Goal: Task Accomplishment & Management: Complete application form

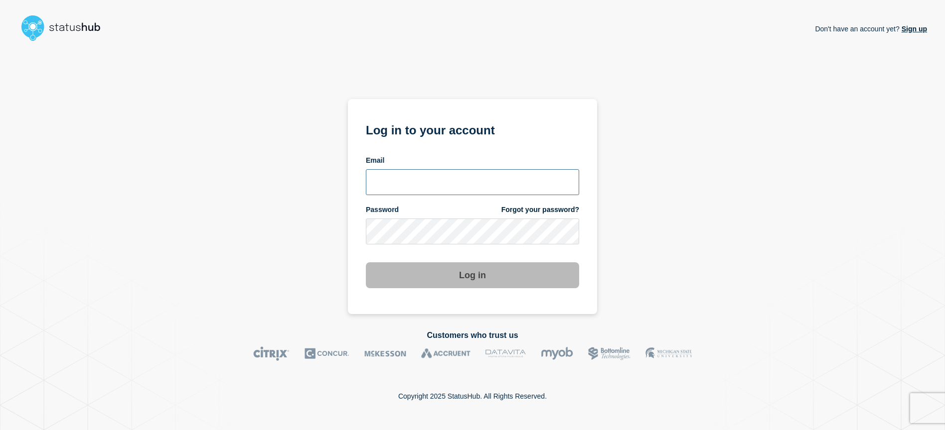
type input "lsmcgin@clemson.edu"
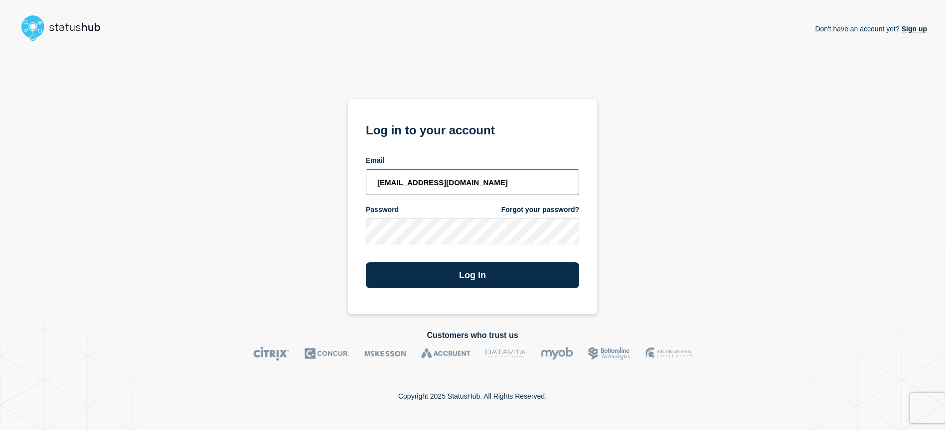
click at [423, 187] on input "lsmcgin@clemson.edu" at bounding box center [472, 182] width 213 height 26
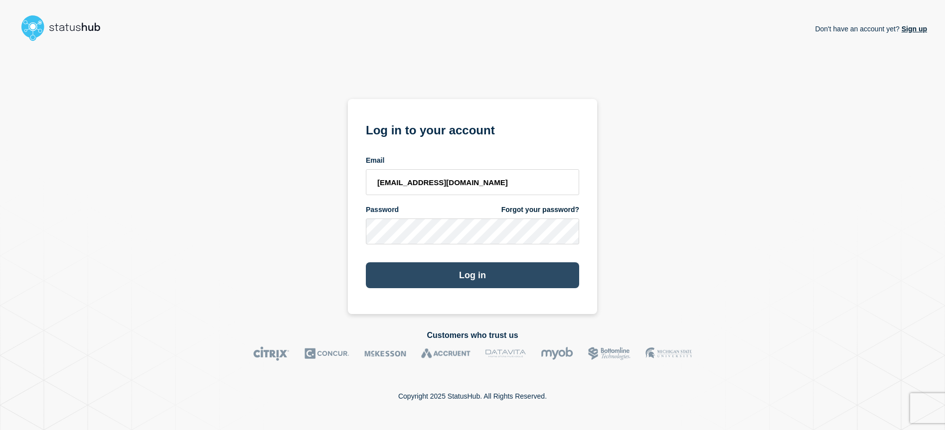
click at [479, 278] on button "Log in" at bounding box center [472, 276] width 213 height 26
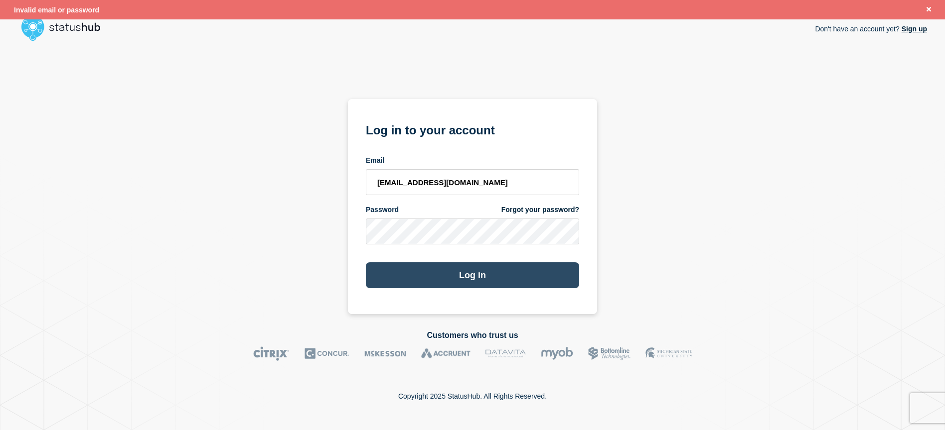
click at [437, 276] on button "Log in" at bounding box center [472, 276] width 213 height 26
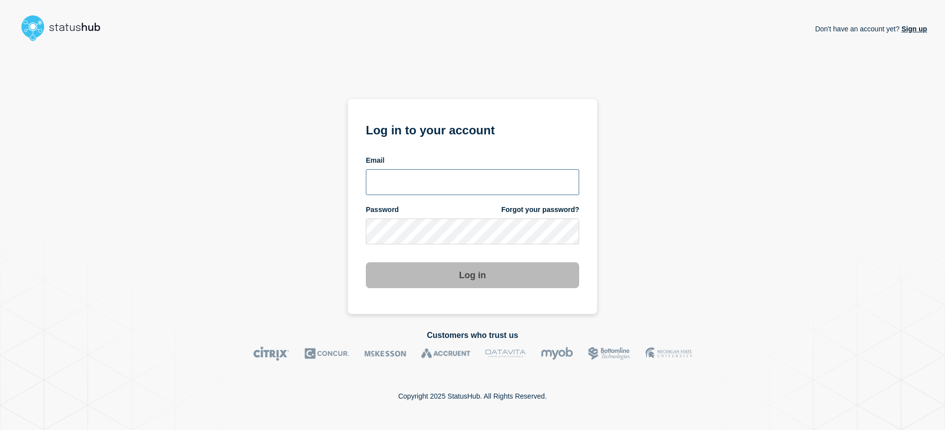
type input "lsmcgin@clemson.edu"
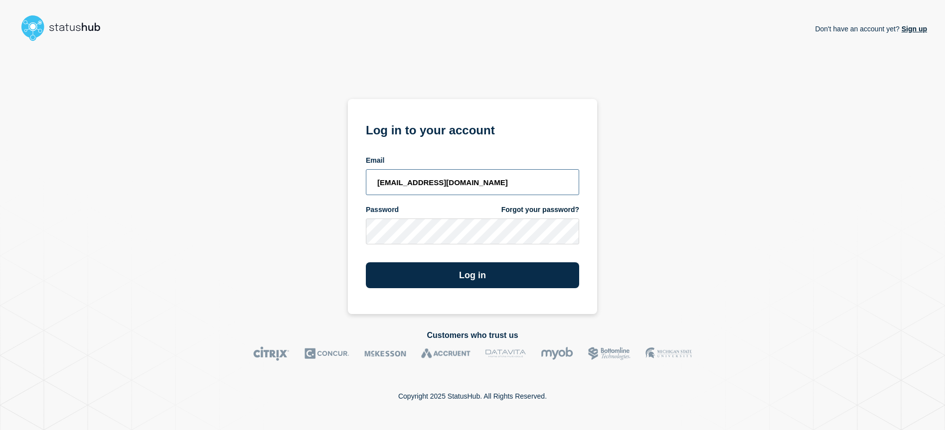
click at [451, 185] on input "lsmcgin@clemson.edu" at bounding box center [472, 182] width 213 height 26
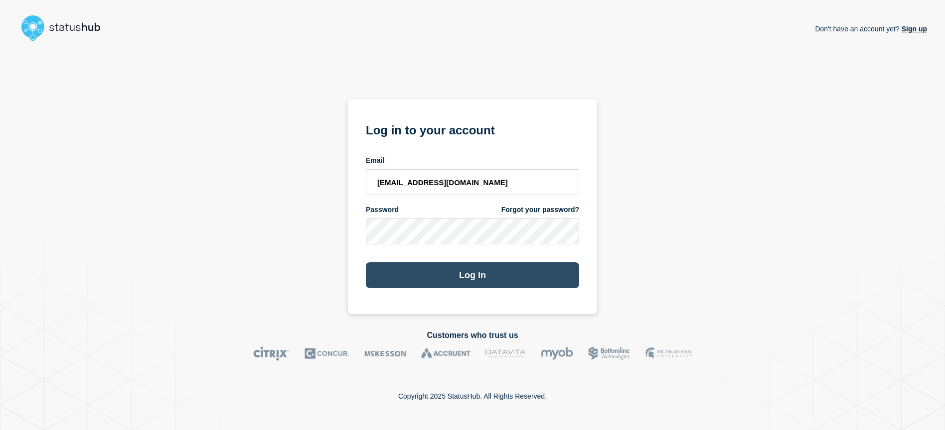
click at [546, 281] on button "Log in" at bounding box center [472, 276] width 213 height 26
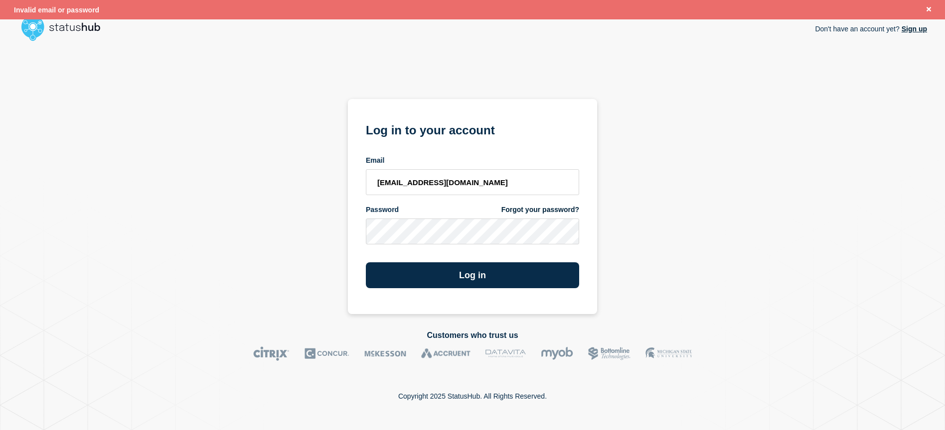
click at [531, 209] on link "Forgot your password?" at bounding box center [540, 209] width 78 height 9
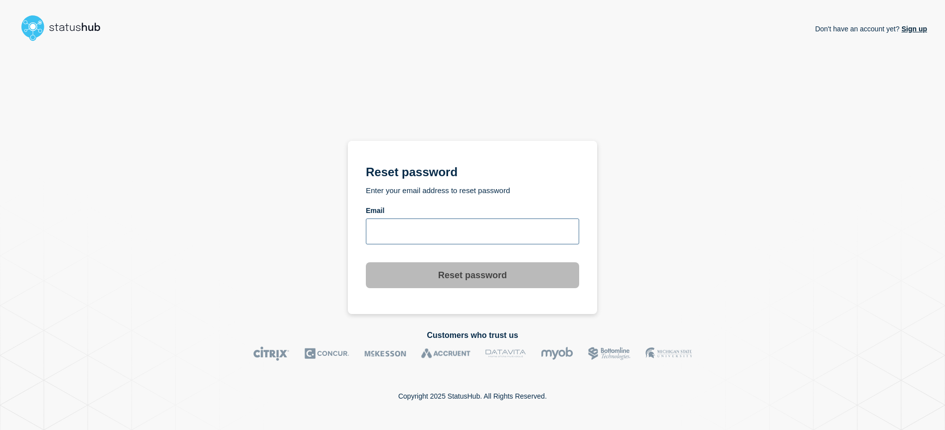
click at [382, 231] on input "email input" at bounding box center [472, 232] width 213 height 26
type input "lsmcgin@clemson.edu"
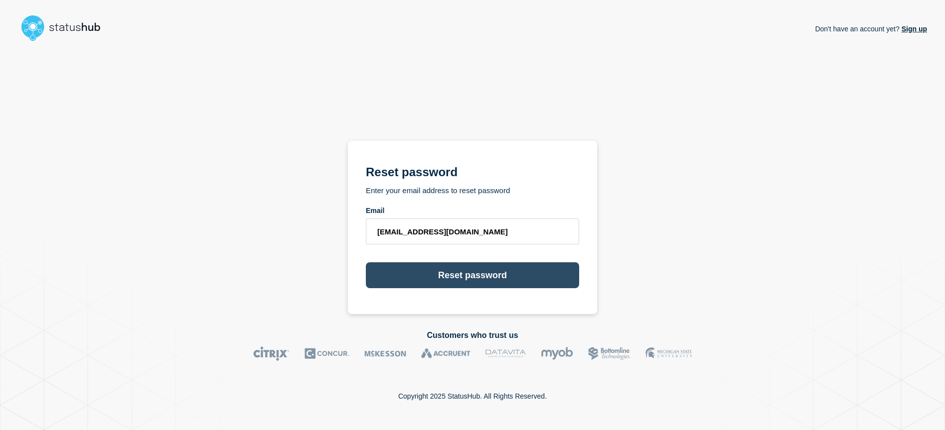
click at [485, 280] on button "Reset password" at bounding box center [472, 276] width 213 height 26
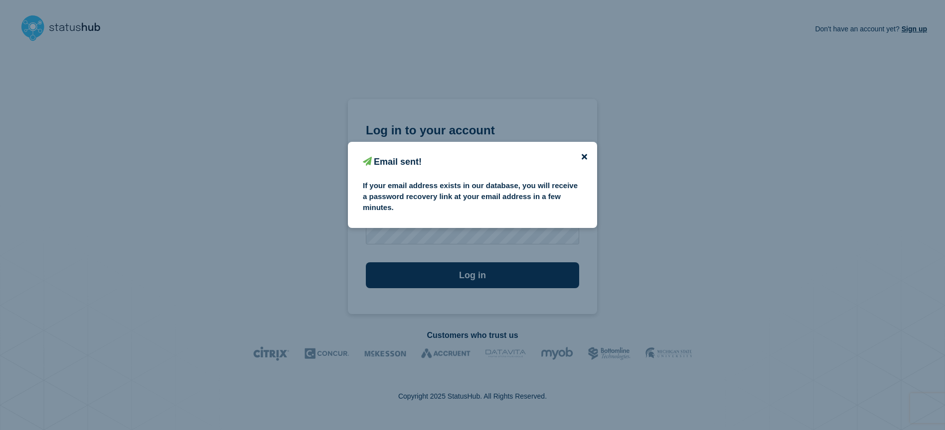
click at [582, 153] on icon "close button" at bounding box center [583, 157] width 5 height 8
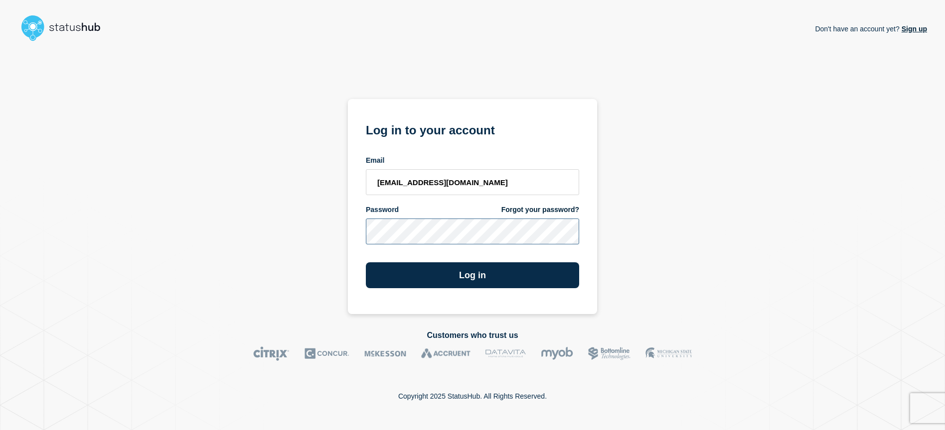
click at [326, 241] on div "Don't have an account yet? Sign up Log in to your account Email lsmcgin@clemson…" at bounding box center [472, 179] width 909 height 269
click at [366, 263] on button "Log in" at bounding box center [472, 276] width 213 height 26
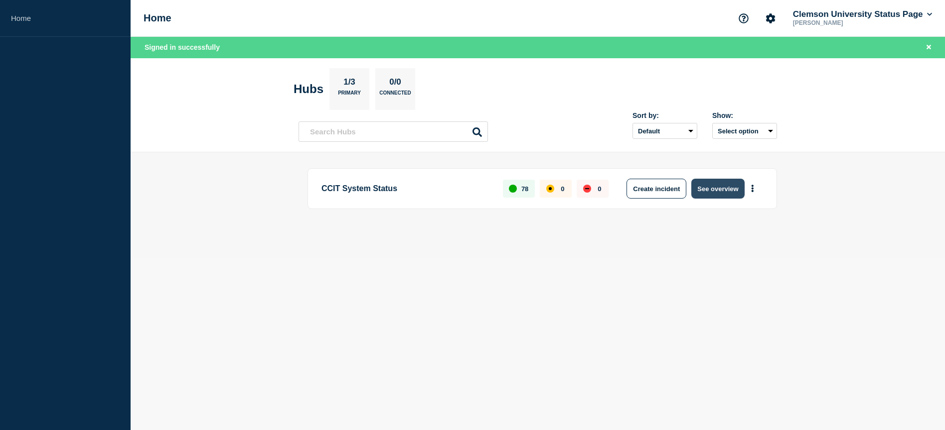
click at [724, 193] on button "See overview" at bounding box center [717, 189] width 53 height 20
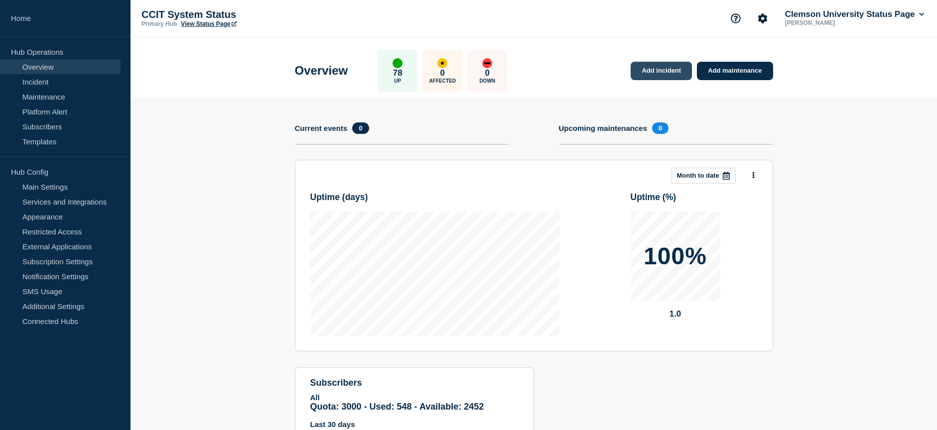
click at [666, 69] on link "Add incident" at bounding box center [661, 71] width 61 height 18
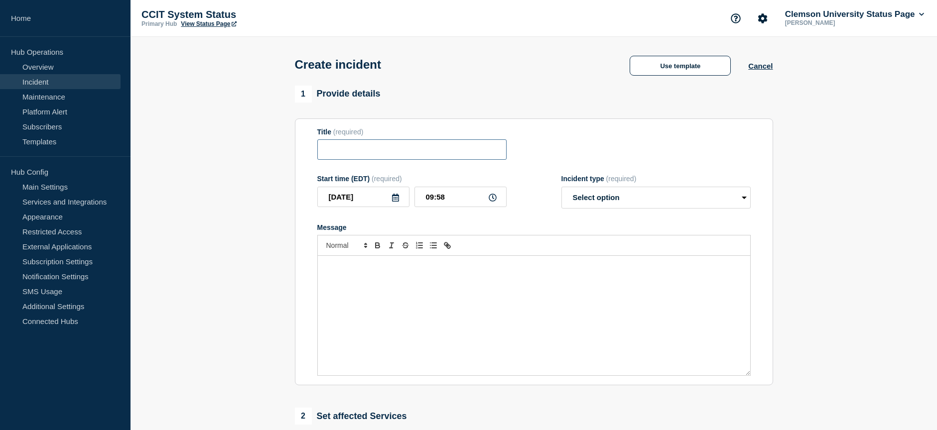
click at [345, 154] on input "Title" at bounding box center [411, 150] width 189 height 20
click at [677, 65] on button "Use template" at bounding box center [680, 66] width 101 height 20
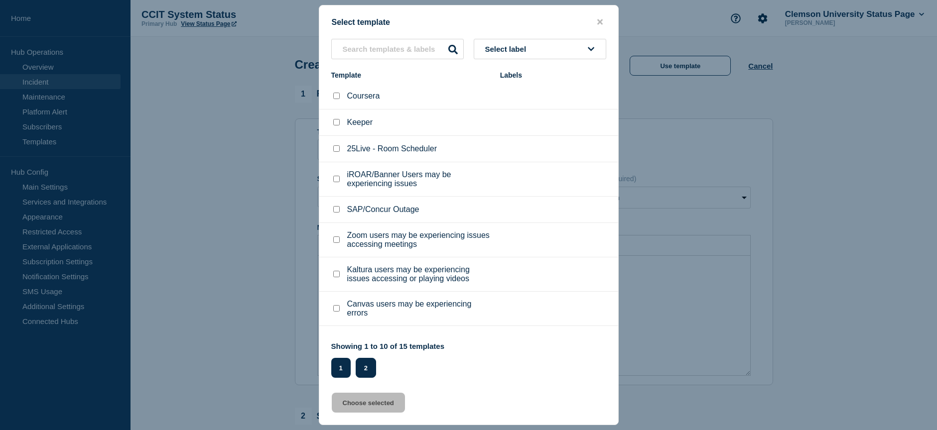
click at [366, 374] on button "2" at bounding box center [366, 368] width 20 height 20
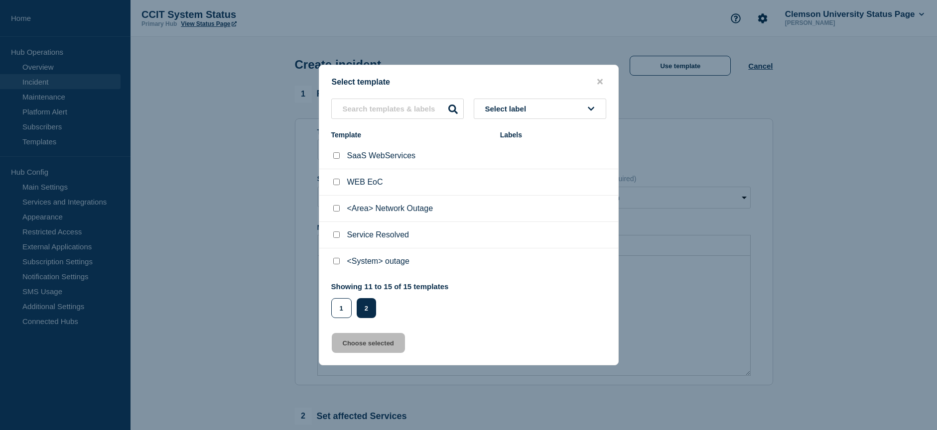
click at [362, 261] on p "<System> outage" at bounding box center [378, 261] width 62 height 9
click at [334, 263] on input "<System> outage checkbox" at bounding box center [336, 261] width 6 height 6
checkbox input "true"
click at [377, 343] on button "Choose selected" at bounding box center [368, 343] width 73 height 20
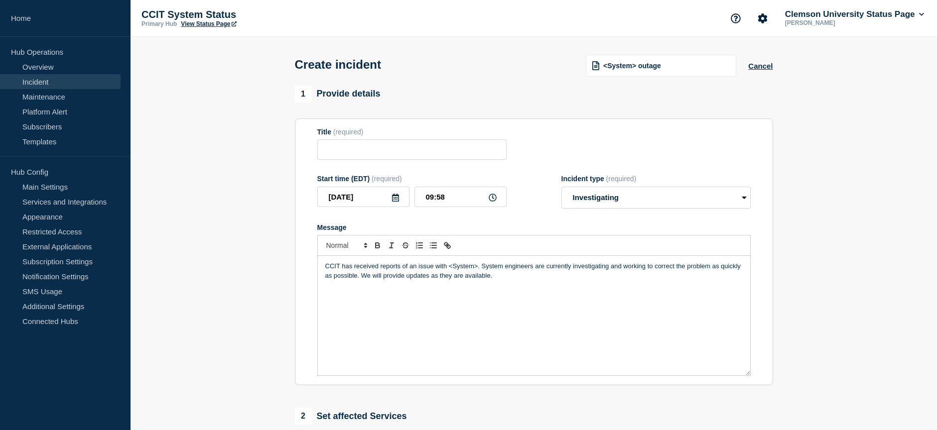
type input "<System> outage"
select select "investigating"
drag, startPoint x: 477, startPoint y: 267, endPoint x: 450, endPoint y: 266, distance: 27.4
click at [450, 266] on p "CCIT has received reports of an issue with <System>. System engineers are curre…" at bounding box center [534, 271] width 418 height 18
click at [457, 268] on p "CCIT has received reports of an issue with CUNavigate. System engineers are cur…" at bounding box center [534, 271] width 418 height 18
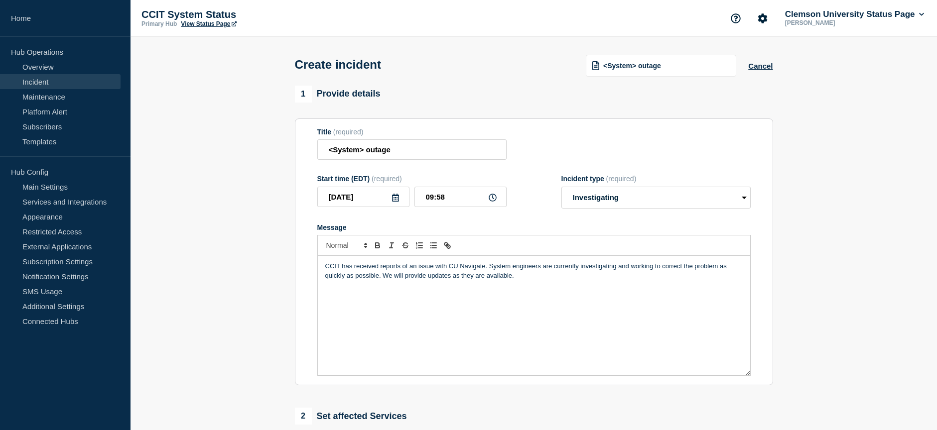
drag, startPoint x: 490, startPoint y: 269, endPoint x: 530, endPoint y: 264, distance: 40.7
click at [490, 269] on p "CCIT has received reports of an issue with CU Navigate. System engineers are cu…" at bounding box center [534, 271] width 418 height 18
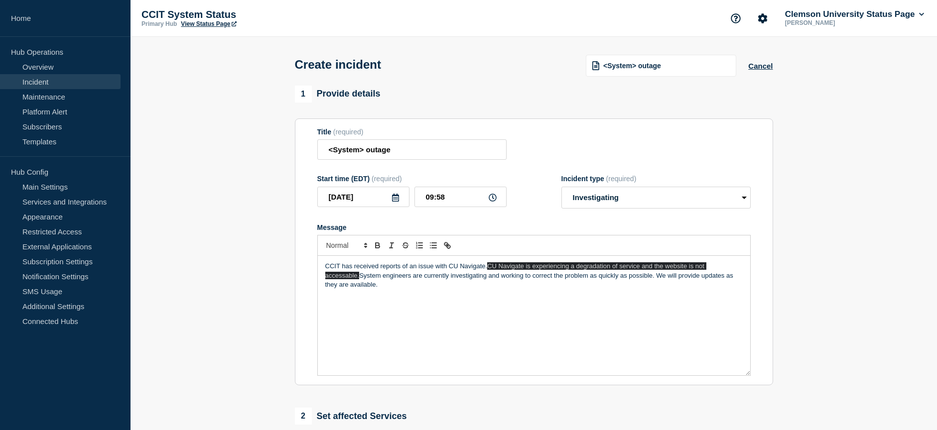
click at [490, 266] on span "CU Navigate is experiencing a degradation of service and the website is not acc…" at bounding box center [515, 271] width 381 height 16
click at [489, 272] on span "CU Navigate is experiencing a degradation of service and the website is not acc…" at bounding box center [515, 271] width 381 height 16
click at [495, 272] on p "CCIT has received reports of an issue with CU Navigate. CU Navigate is experien…" at bounding box center [534, 275] width 418 height 27
click at [468, 286] on p "CCIT has received reports of an issue with CU Navigate. CU Navigate is experien…" at bounding box center [534, 275] width 418 height 27
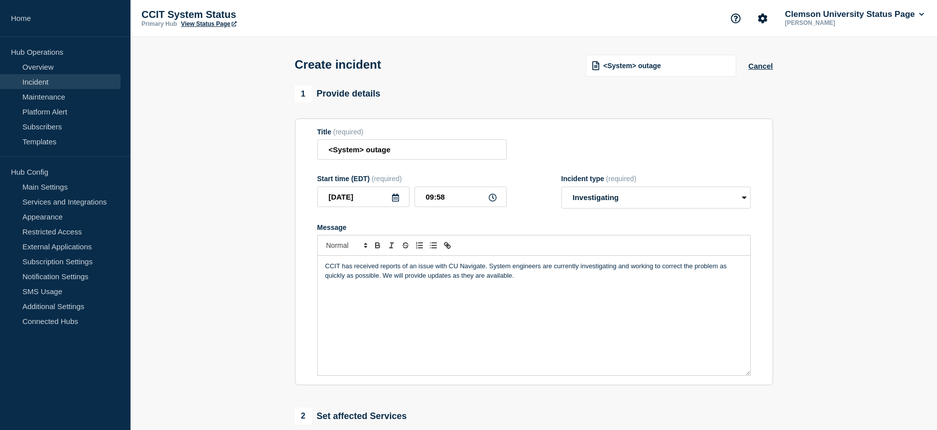
click at [490, 266] on p "CCIT has received reports of an issue with CU Navigate. System engineers are cu…" at bounding box center [534, 271] width 418 height 18
drag, startPoint x: 422, startPoint y: 154, endPoint x: 240, endPoint y: 154, distance: 181.4
click at [240, 154] on section "1 Provide details Title (required) <System> outage Start time (EDT) (required) …" at bounding box center [534, 371] width 807 height 571
click at [410, 150] on input "CU Navigate Outage" at bounding box center [411, 150] width 189 height 20
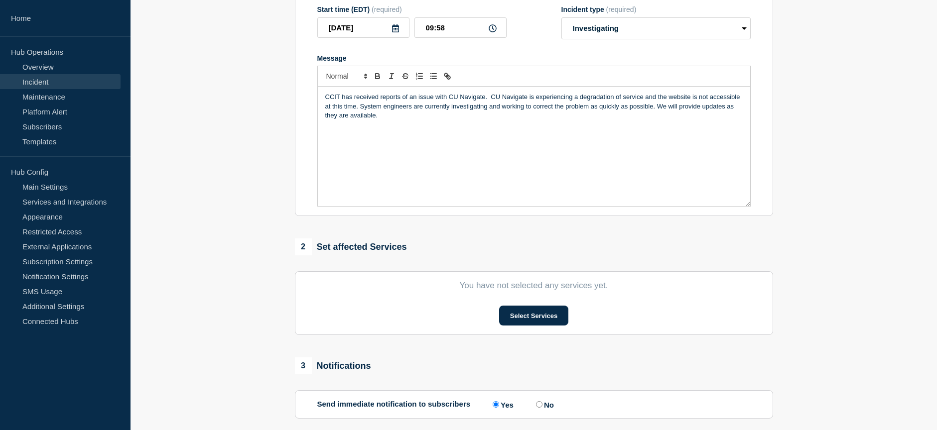
scroll to position [199, 0]
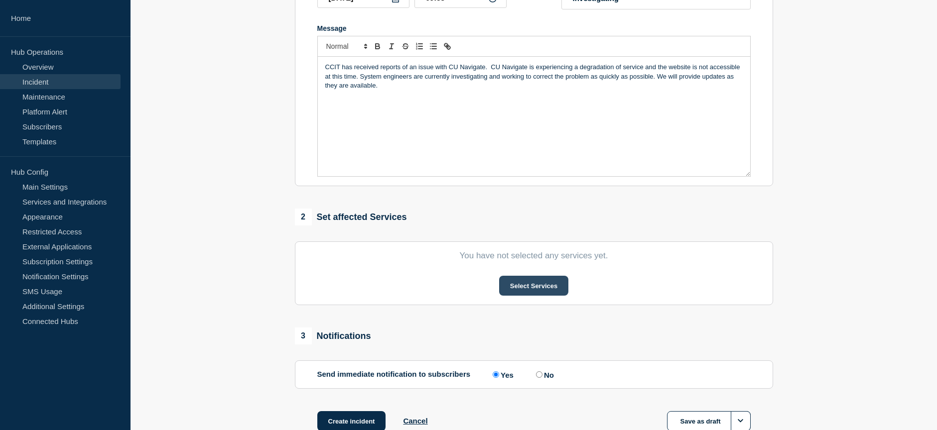
type input "CU Navigate Outage"
click at [533, 289] on button "Select Services" at bounding box center [533, 286] width 69 height 20
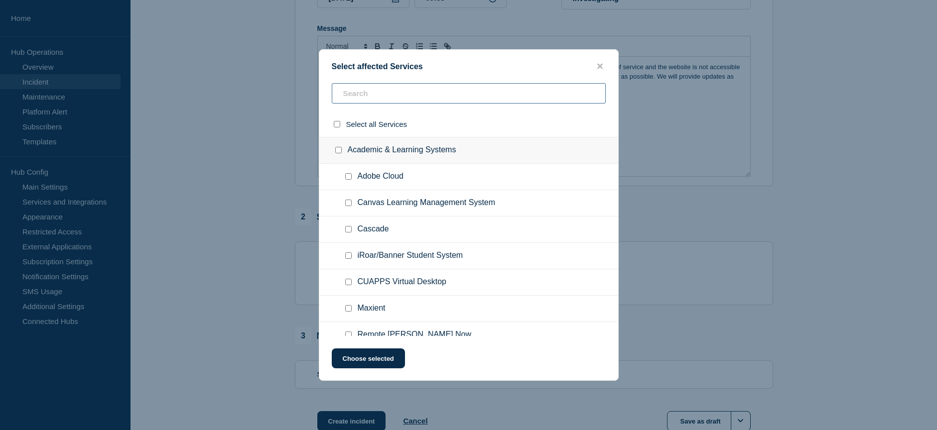
click at [377, 95] on input "text" at bounding box center [469, 93] width 274 height 20
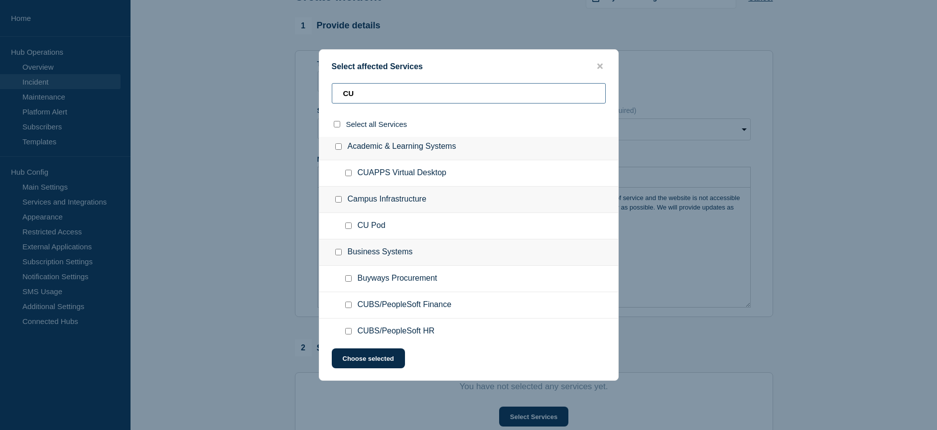
scroll to position [0, 0]
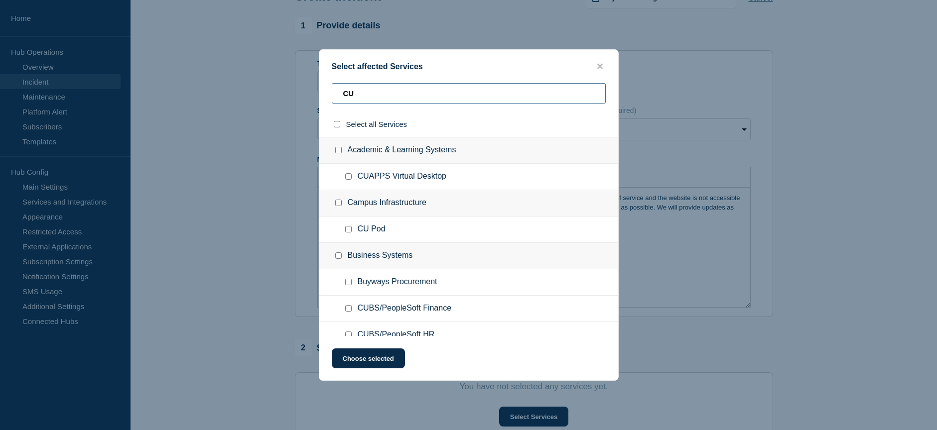
type input "C"
type input "Nav"
checkbox input "true"
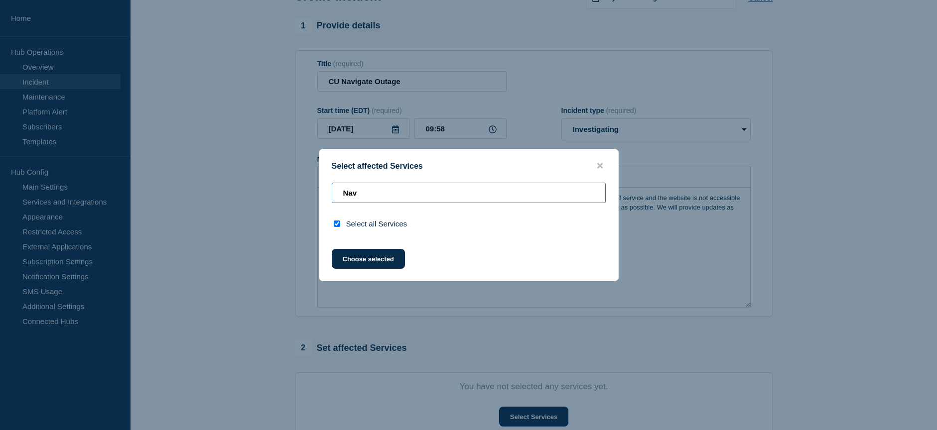
type input "Na"
checkbox input "false"
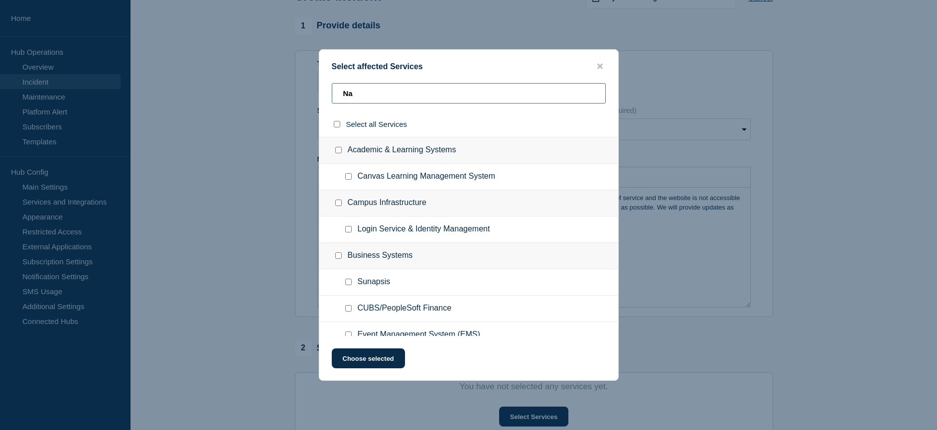
type input "N"
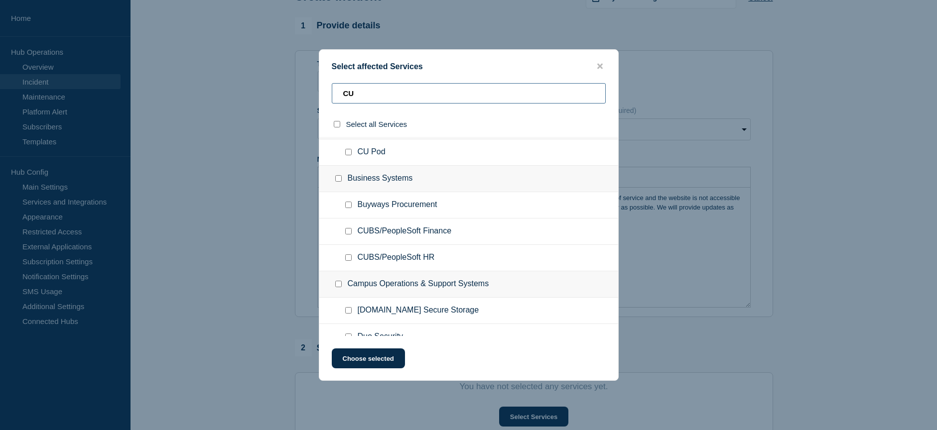
scroll to position [149, 0]
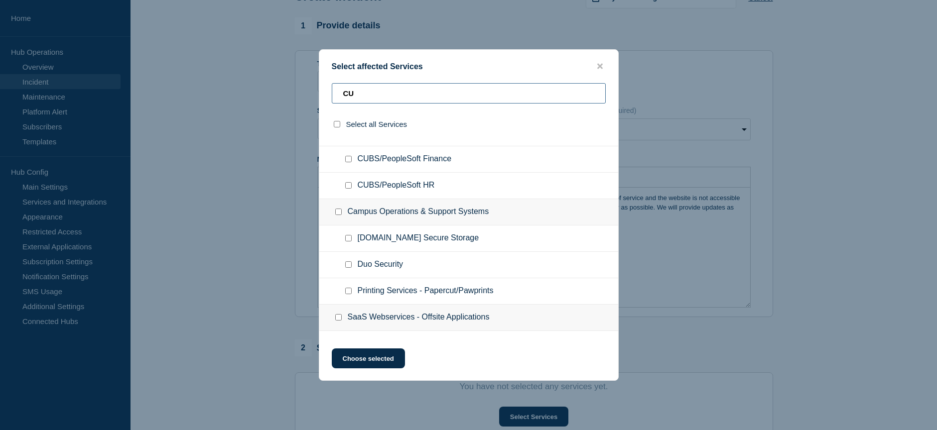
type input "CU"
click at [339, 212] on input "Campus Operations & Support Systems checkbox" at bounding box center [338, 212] width 6 height 6
checkbox input "true"
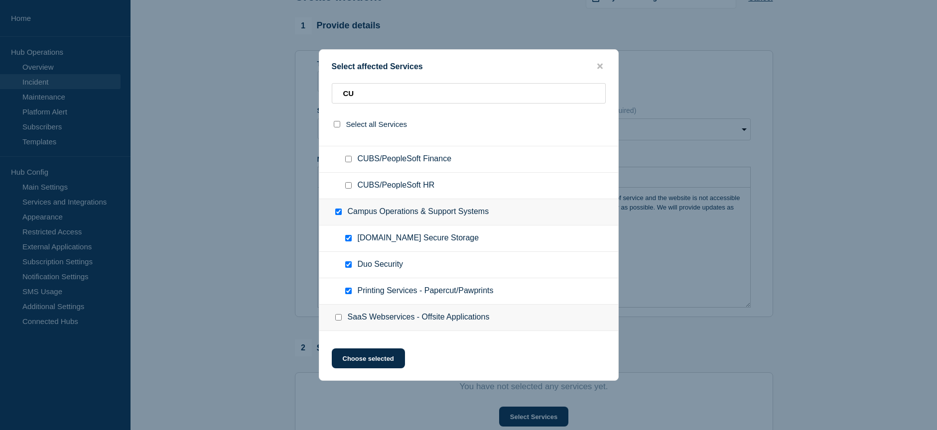
checkbox input "true"
click at [354, 245] on ul "[DOMAIN_NAME] Secure Storage" at bounding box center [468, 239] width 299 height 26
drag, startPoint x: 346, startPoint y: 238, endPoint x: 372, endPoint y: 258, distance: 32.7
click at [346, 237] on input "Box.com Secure Storage checkbox" at bounding box center [348, 238] width 6 height 6
checkbox input "false"
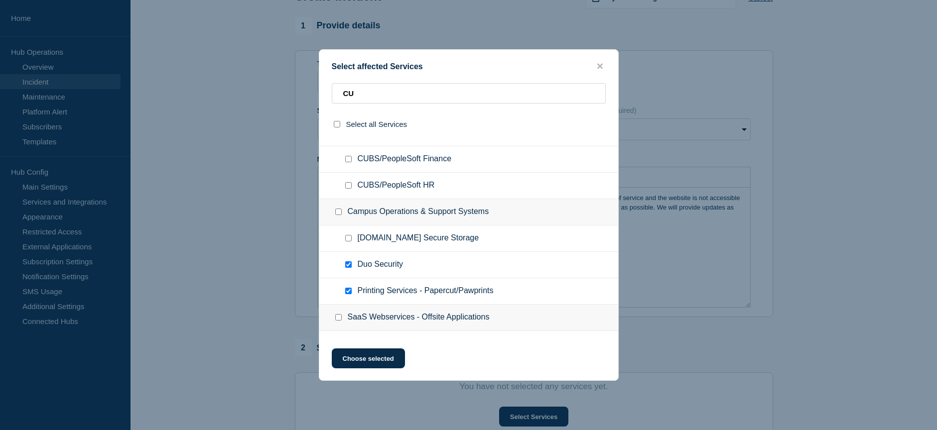
checkbox input "false"
click at [348, 268] on input "Duo Security checkbox" at bounding box center [348, 265] width 6 height 6
checkbox input "false"
click at [347, 287] on ul "Printing Services - Papercut/Pawprints" at bounding box center [468, 292] width 299 height 26
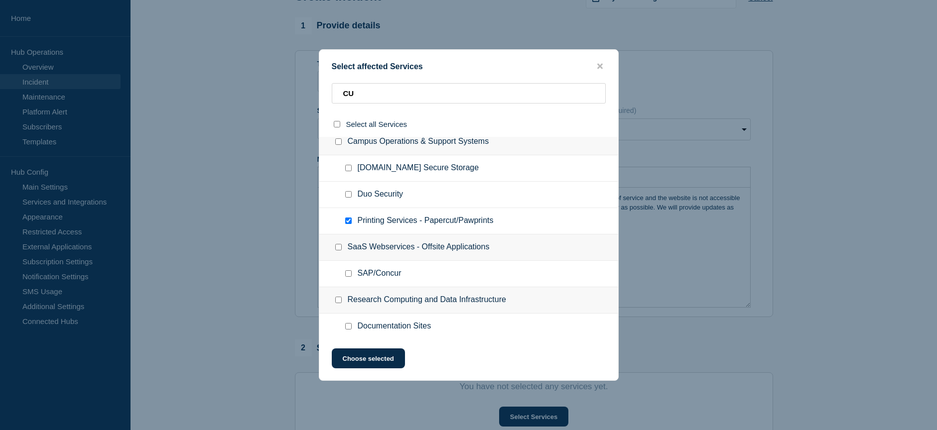
scroll to position [224, 0]
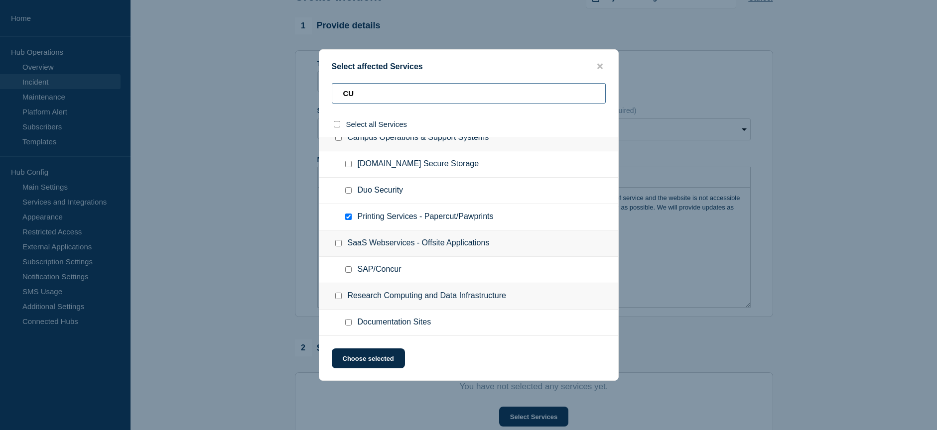
click at [375, 92] on input "CU" at bounding box center [469, 93] width 274 height 20
type input "C"
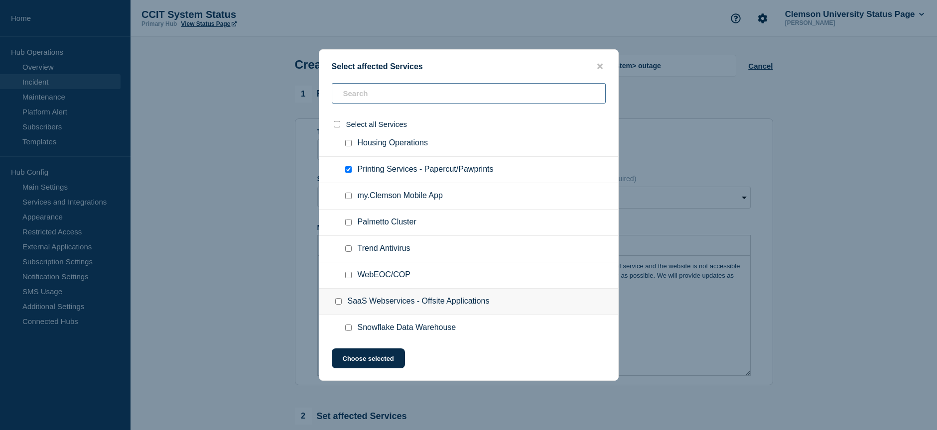
scroll to position [1545, 0]
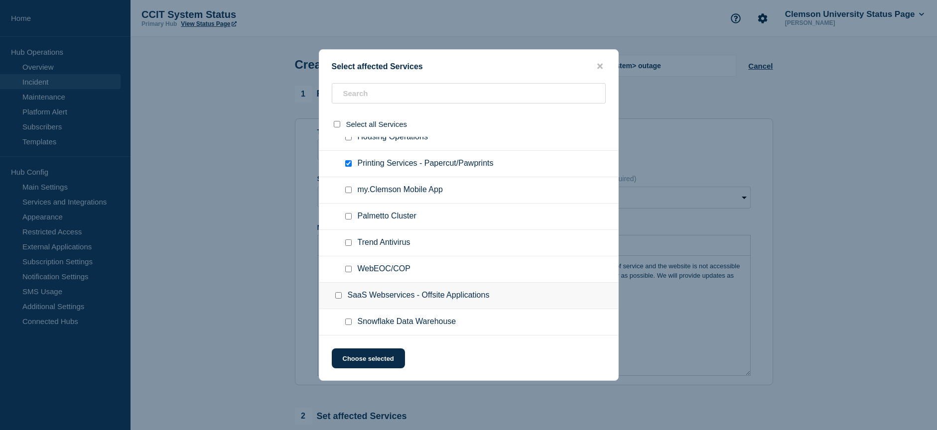
click at [351, 164] on input "Printing Services - Papercut/Pawprints checkbox" at bounding box center [348, 163] width 6 height 6
checkbox input "false"
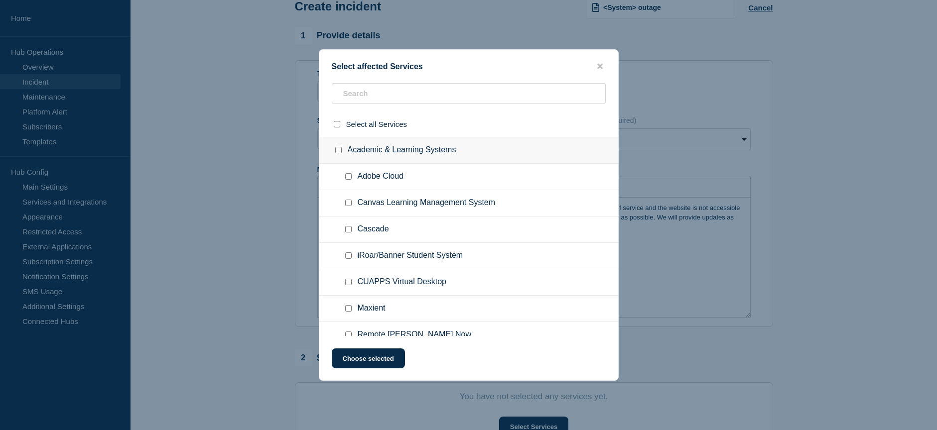
scroll to position [50, 0]
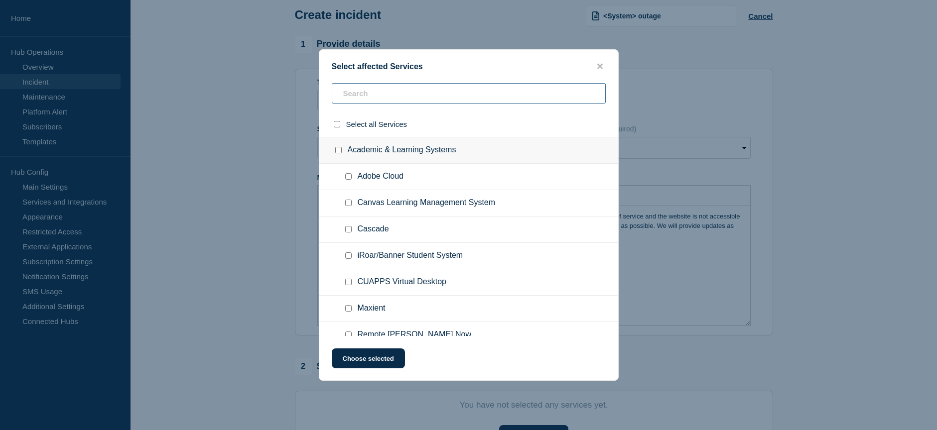
click at [352, 100] on input "text" at bounding box center [469, 93] width 274 height 20
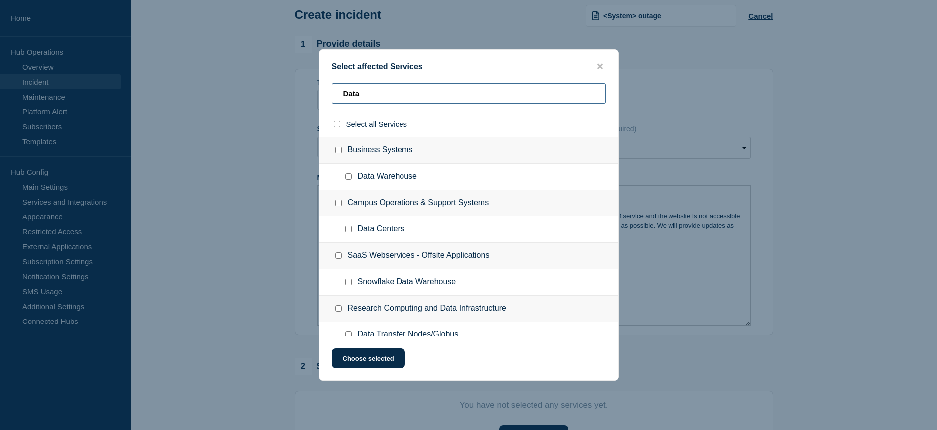
type input "Data"
click at [338, 202] on input "Campus Operations & Support Systems checkbox" at bounding box center [338, 203] width 6 height 6
checkbox input "true"
click at [372, 360] on button "Choose selected" at bounding box center [368, 359] width 73 height 20
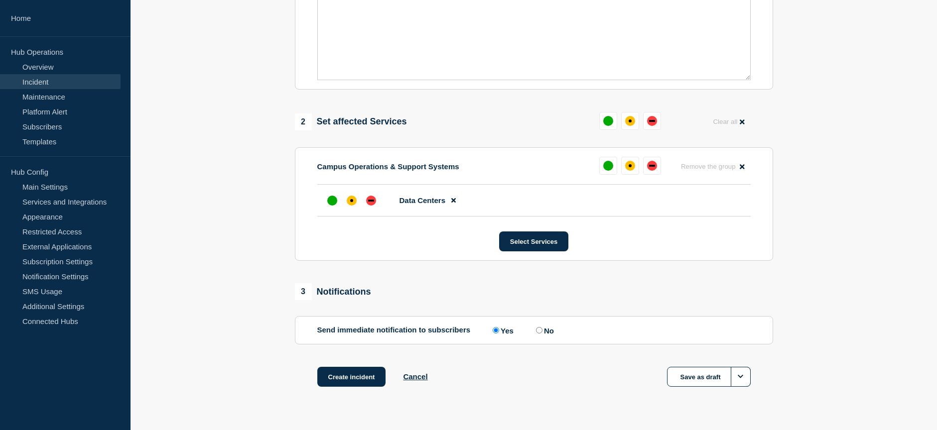
scroll to position [299, 0]
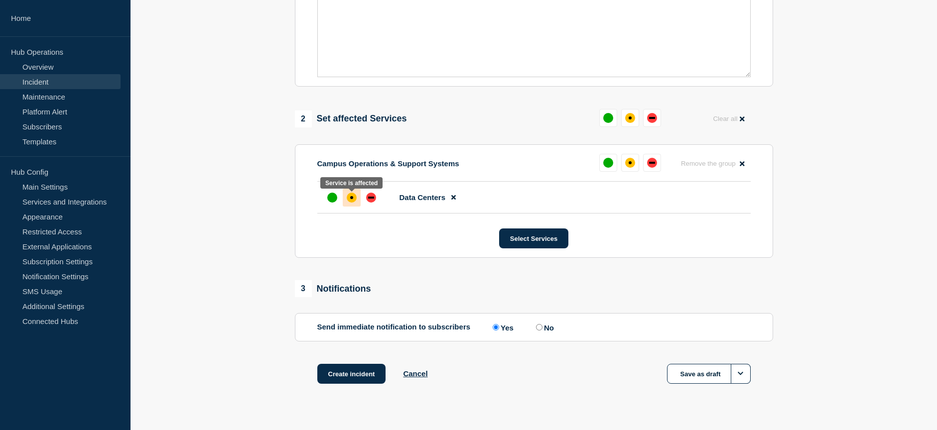
click at [356, 202] on div "affected" at bounding box center [352, 198] width 10 height 10
click at [362, 375] on button "Create incident" at bounding box center [351, 374] width 69 height 20
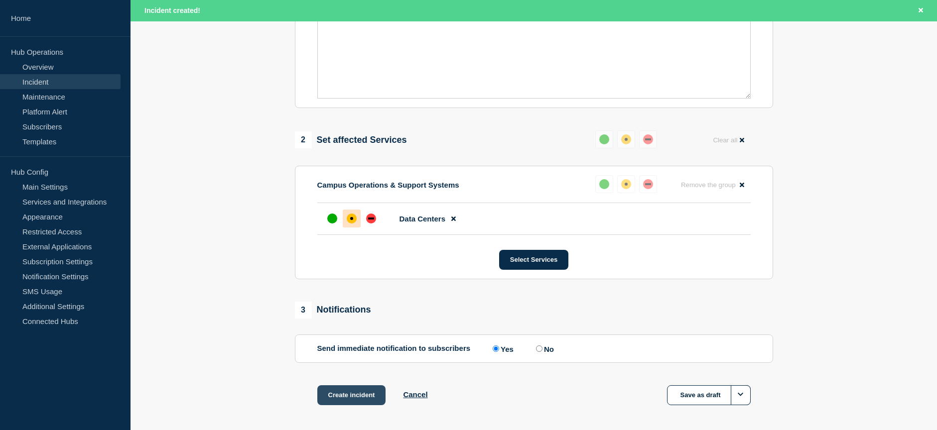
scroll to position [320, 0]
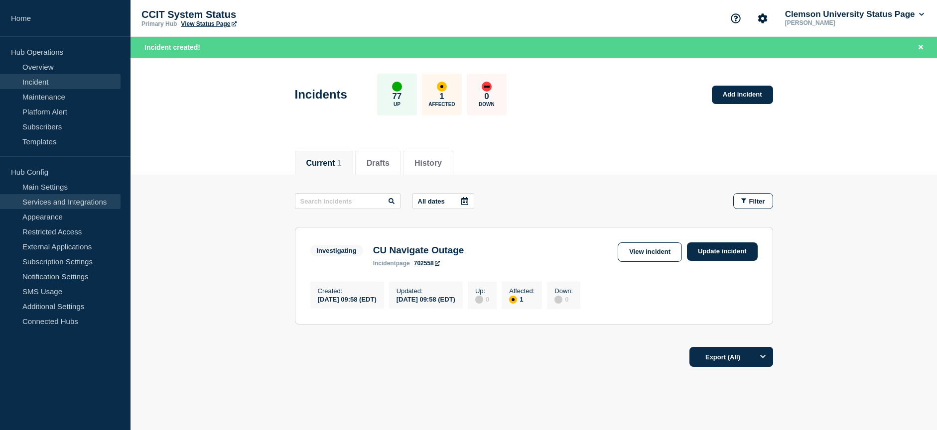
click at [51, 201] on link "Services and Integrations" at bounding box center [60, 201] width 121 height 15
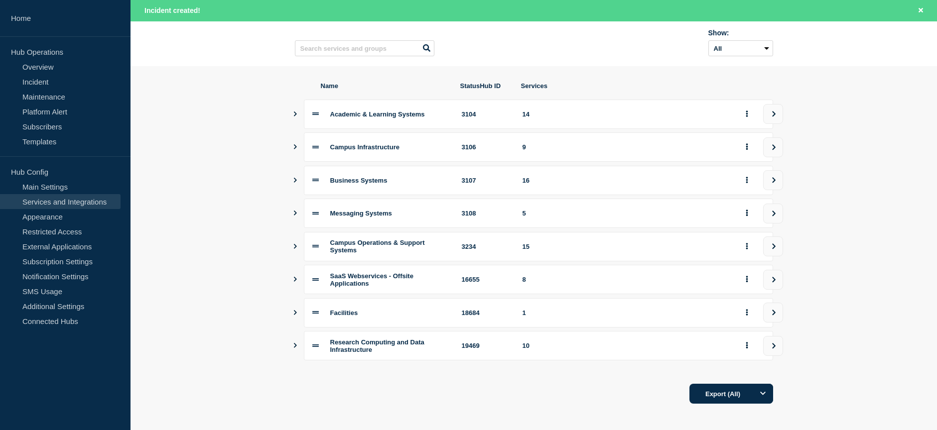
scroll to position [93, 0]
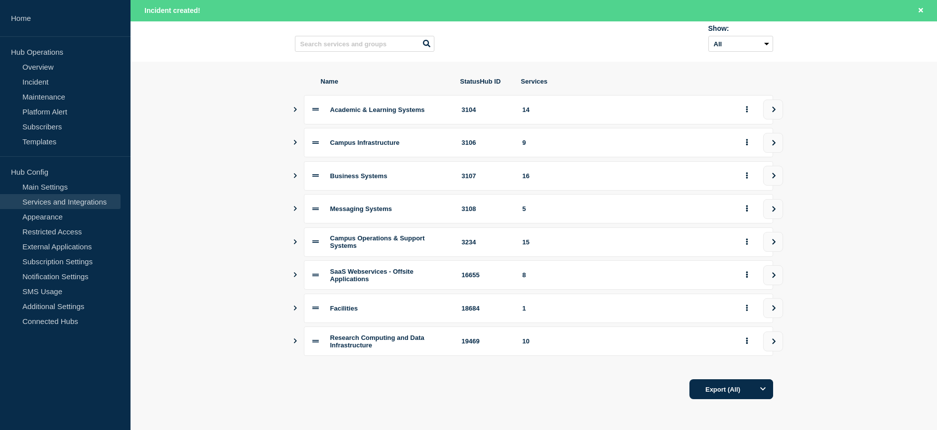
click at [295, 107] on icon "Show services" at bounding box center [295, 109] width 6 height 5
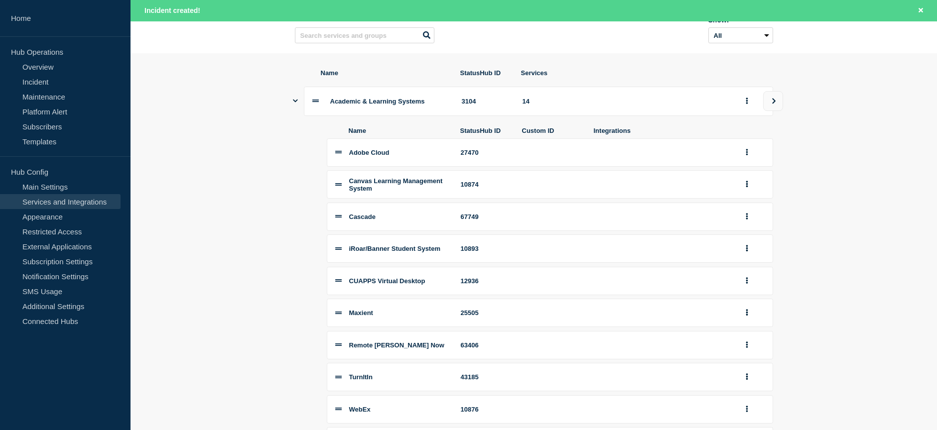
click at [295, 103] on icon "Show services" at bounding box center [295, 101] width 5 height 3
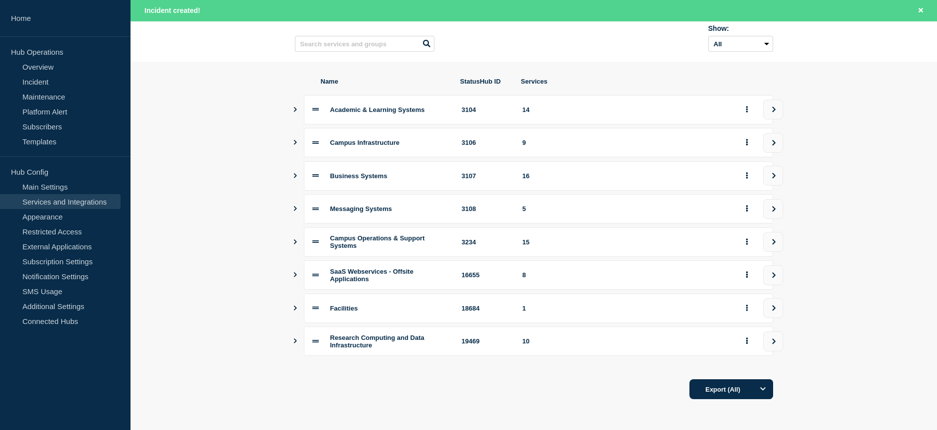
click at [295, 240] on icon "Show services" at bounding box center [295, 242] width 6 height 5
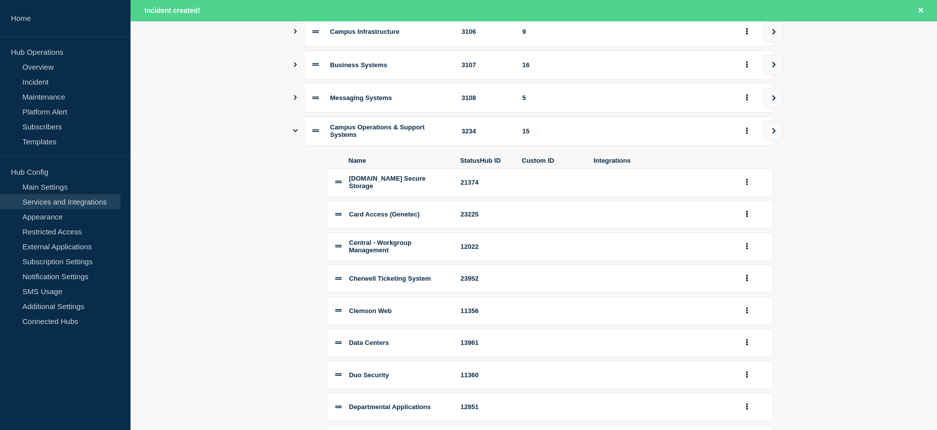
scroll to position [143, 0]
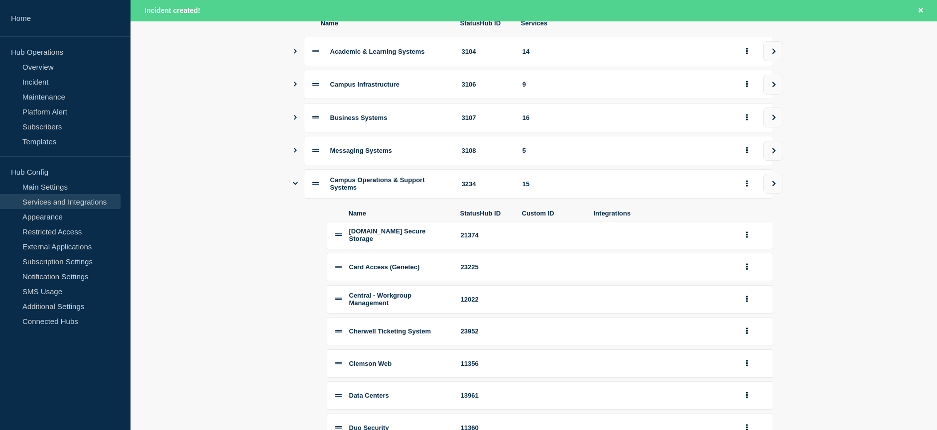
click at [294, 185] on icon "Show services" at bounding box center [295, 183] width 5 height 3
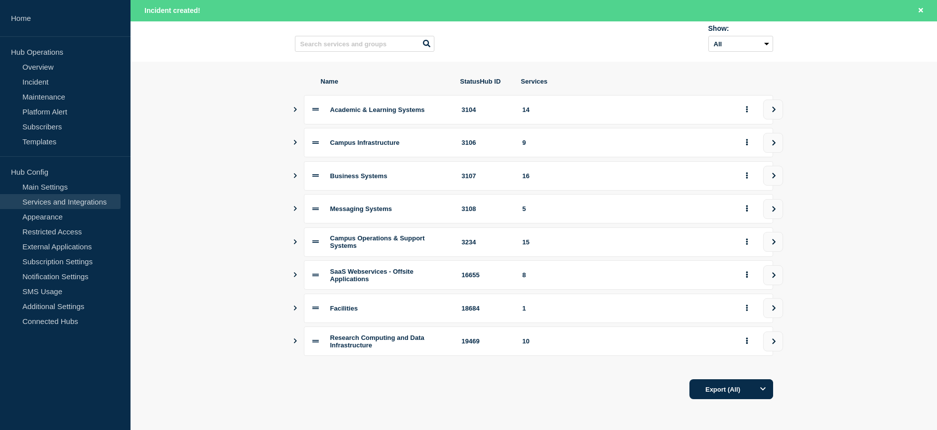
scroll to position [93, 0]
click at [293, 274] on icon "Show services" at bounding box center [295, 275] width 6 height 5
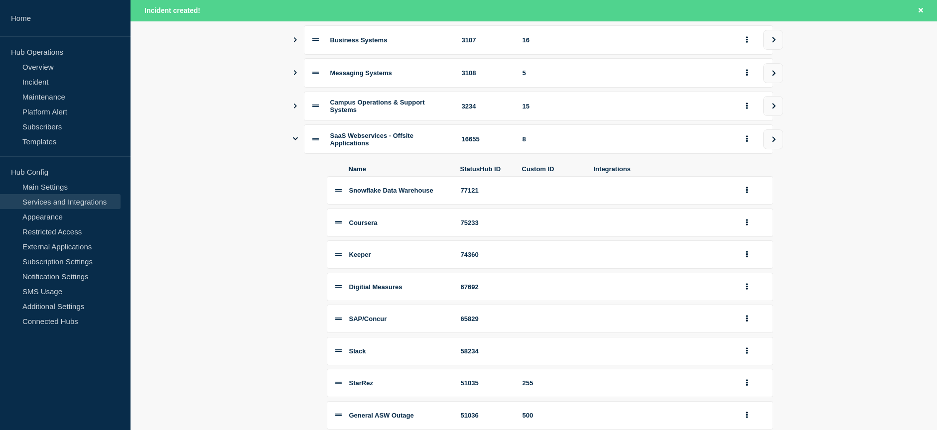
scroll to position [192, 0]
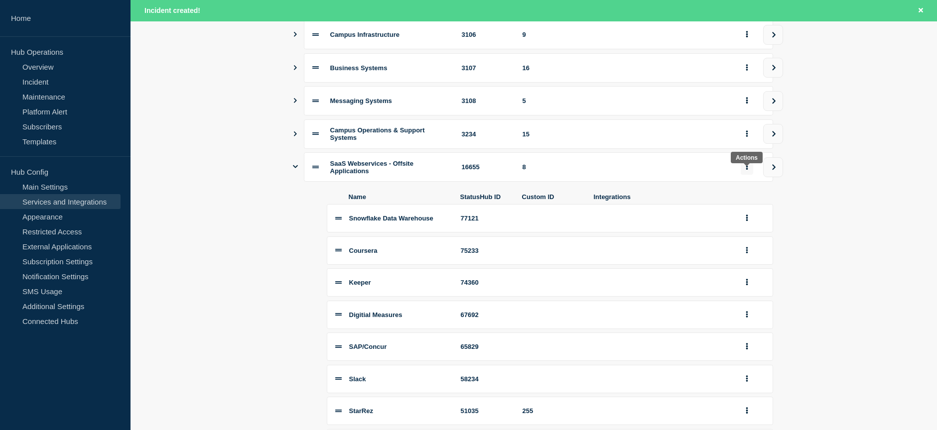
click at [746, 170] on icon "group actions" at bounding box center [747, 166] width 2 height 6
click at [798, 180] on section "Name StatusHub ID Services Academic & Learning Systems 3104 14 Campus Infrastru…" at bounding box center [534, 280] width 807 height 653
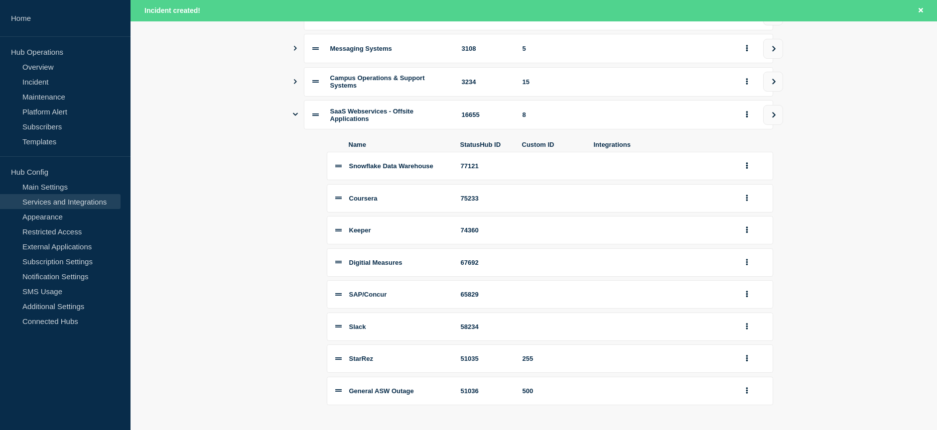
scroll to position [244, 0]
click at [745, 122] on button "group actions" at bounding box center [747, 115] width 12 height 15
click at [720, 117] on div "8" at bounding box center [626, 115] width 206 height 7
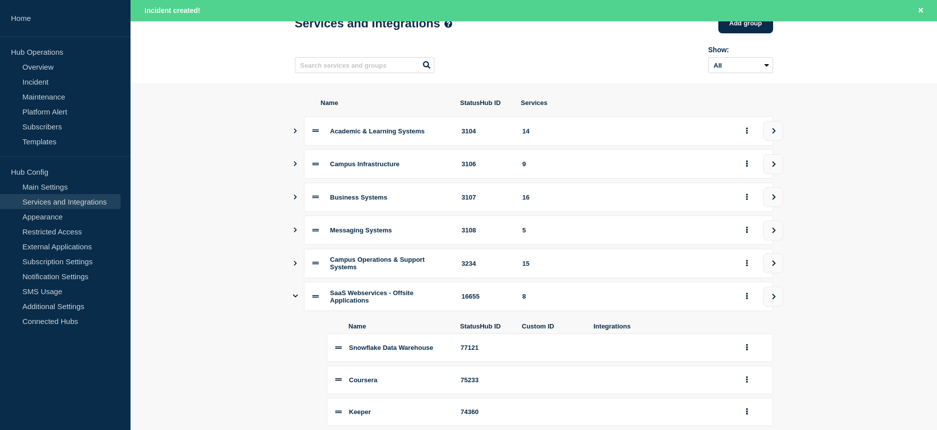
scroll to position [50, 0]
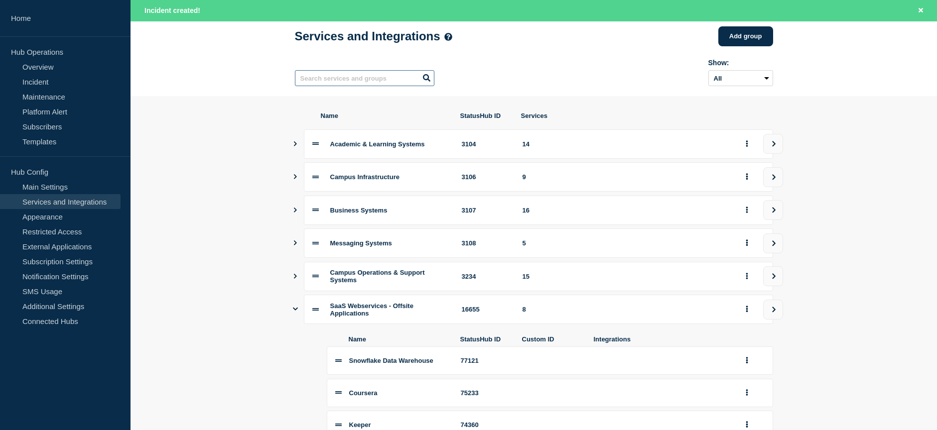
click at [315, 77] on input "text" at bounding box center [365, 78] width 140 height 16
click at [305, 76] on input "text" at bounding box center [365, 78] width 140 height 16
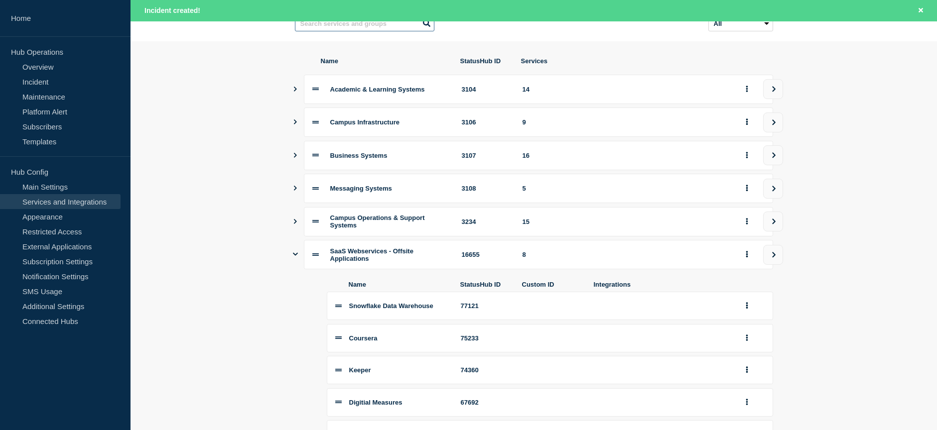
scroll to position [100, 0]
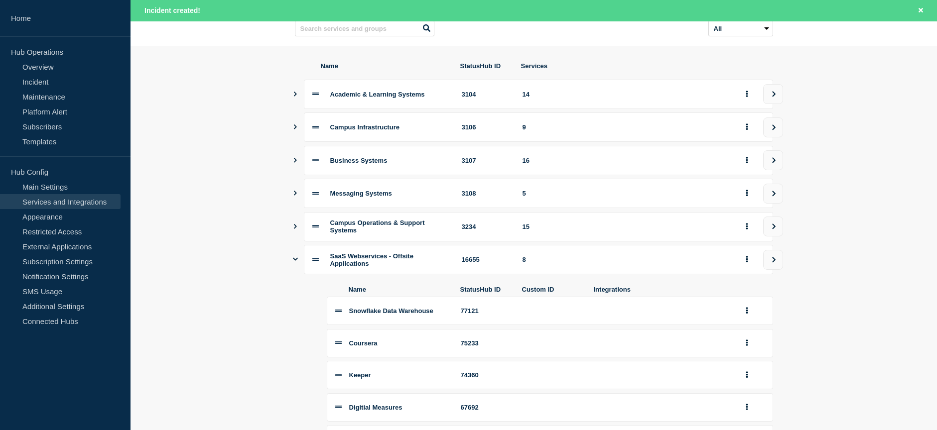
click at [33, 201] on link "Services and Integrations" at bounding box center [60, 201] width 121 height 15
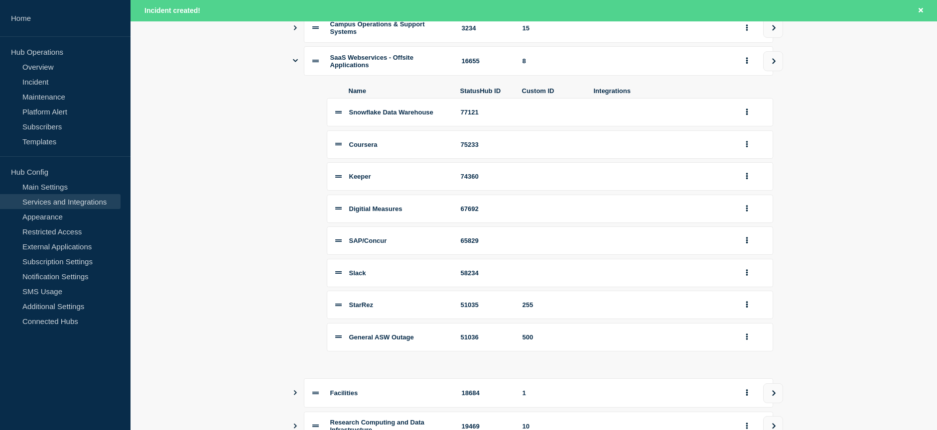
scroll to position [299, 0]
click at [746, 63] on icon "group actions" at bounding box center [747, 60] width 2 height 6
click at [741, 85] on button "Edit" at bounding box center [753, 84] width 50 height 15
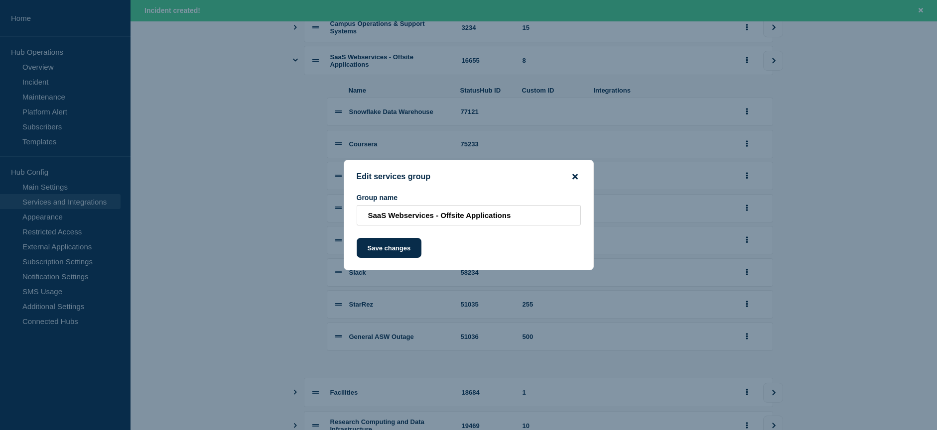
click at [575, 180] on icon "close button" at bounding box center [575, 177] width 5 height 8
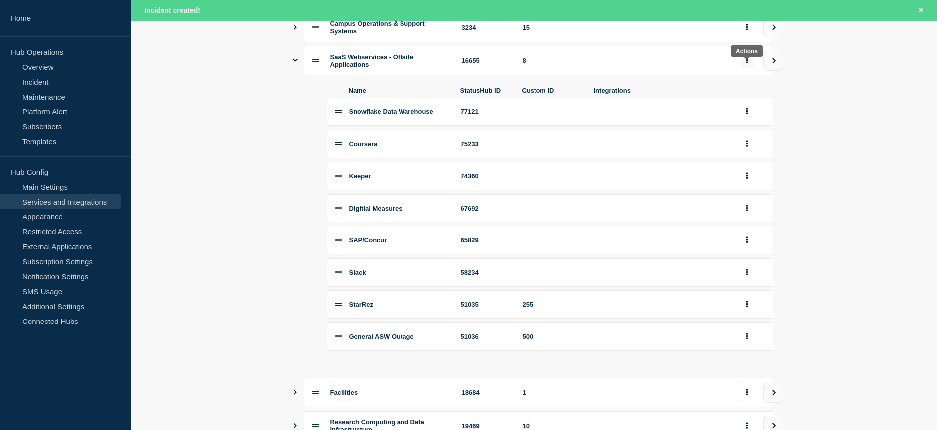
click at [744, 67] on button "group actions" at bounding box center [747, 60] width 12 height 15
click at [733, 69] on div "SaaS Webservices - Offsite Applications 16655 8" at bounding box center [538, 60] width 469 height 29
click at [773, 64] on icon "view group" at bounding box center [774, 61] width 6 height 6
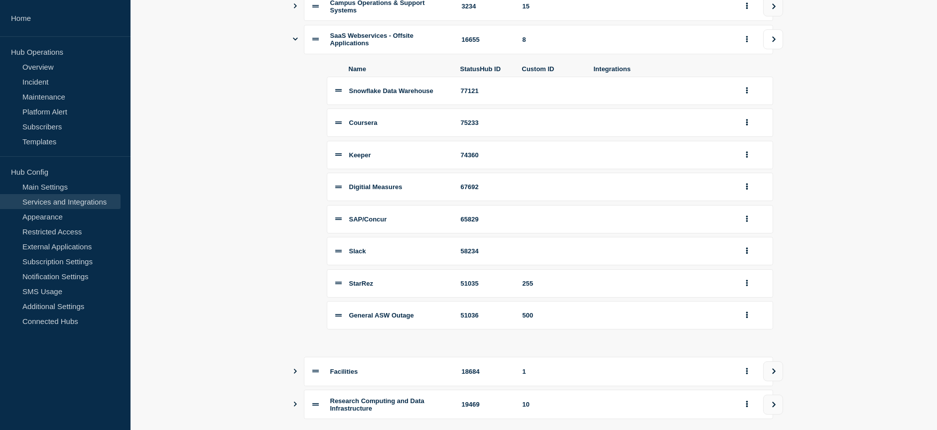
scroll to position [278, 0]
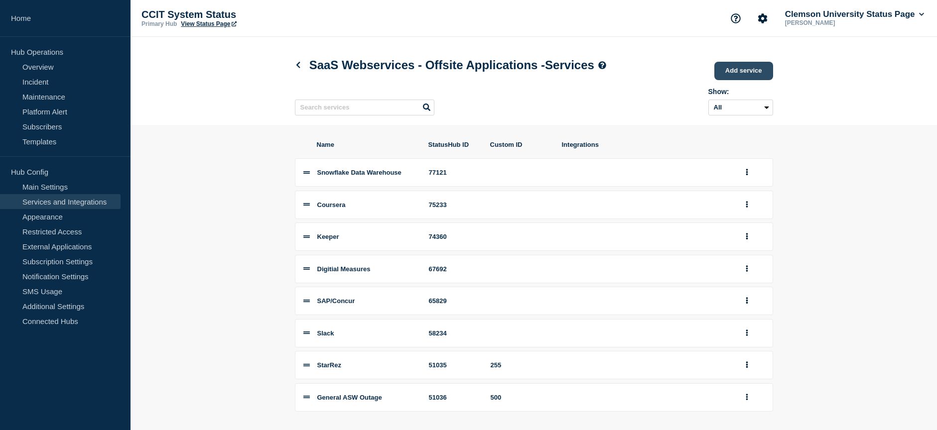
click at [746, 73] on link "Add service" at bounding box center [744, 71] width 59 height 18
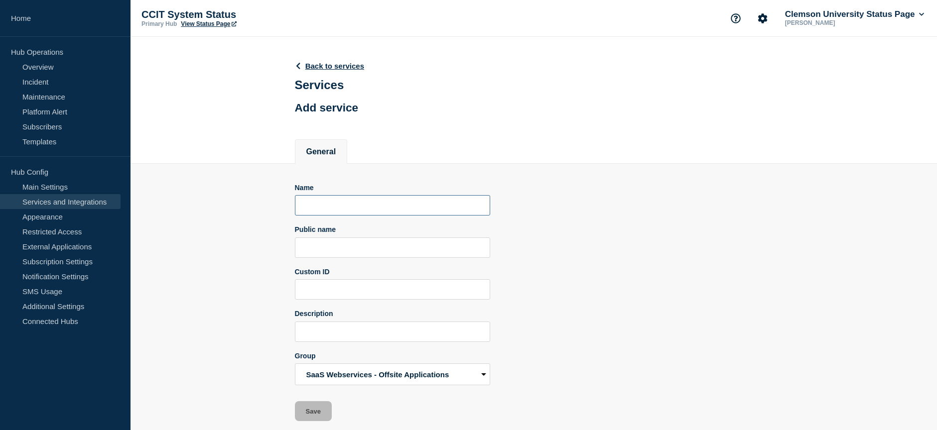
click at [323, 205] on input "Name" at bounding box center [392, 205] width 195 height 20
type input "CU Navigate"
click at [315, 243] on input "Public name" at bounding box center [392, 248] width 195 height 20
type input "CU Navigate"
click at [315, 338] on input "Description" at bounding box center [392, 332] width 195 height 20
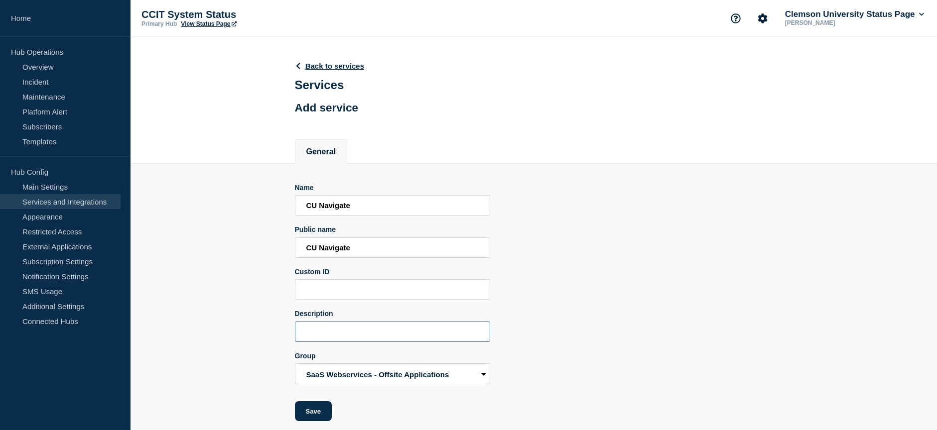
paste input "student-centered mobile app"
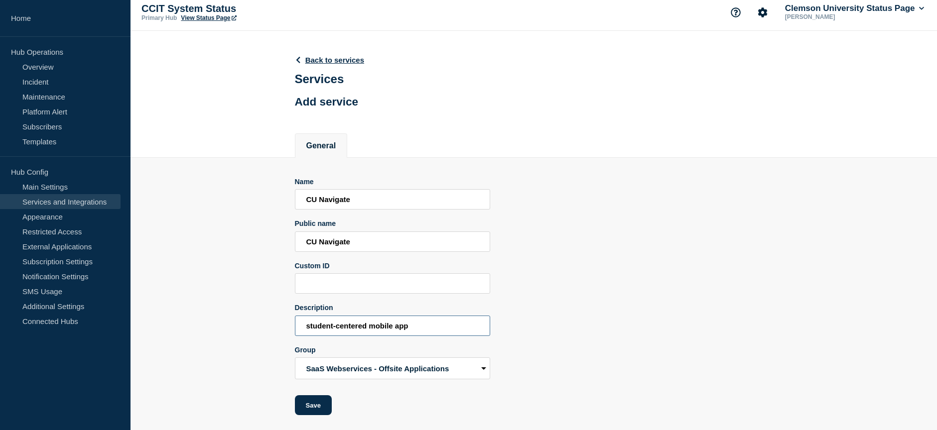
scroll to position [8, 0]
type input "student-centered mobile app"
click at [311, 405] on button "Save" at bounding box center [313, 406] width 37 height 20
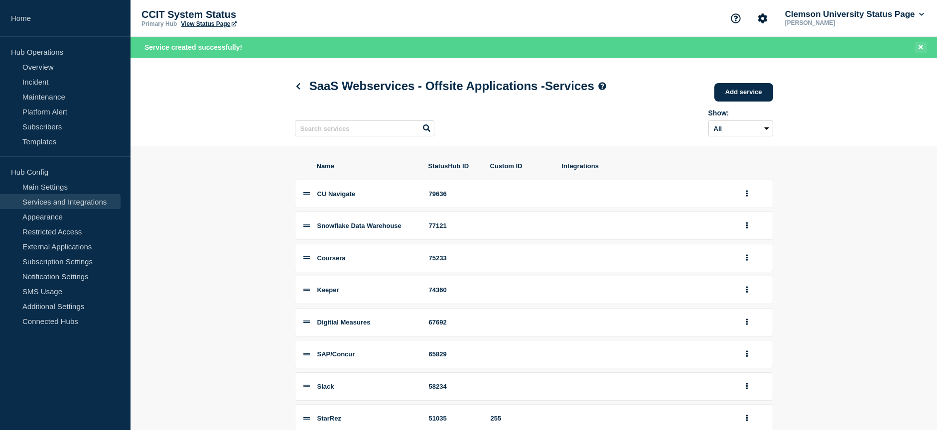
click at [919, 46] on icon "Close banner" at bounding box center [921, 47] width 4 height 4
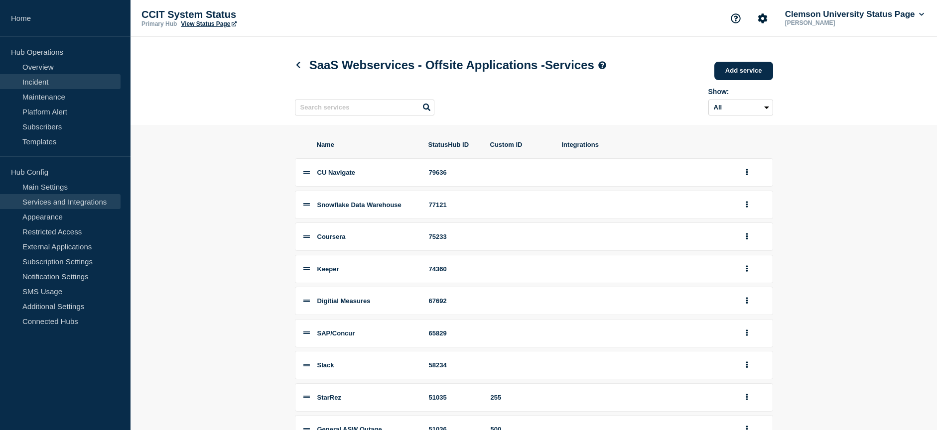
click at [35, 77] on link "Incident" at bounding box center [60, 81] width 121 height 15
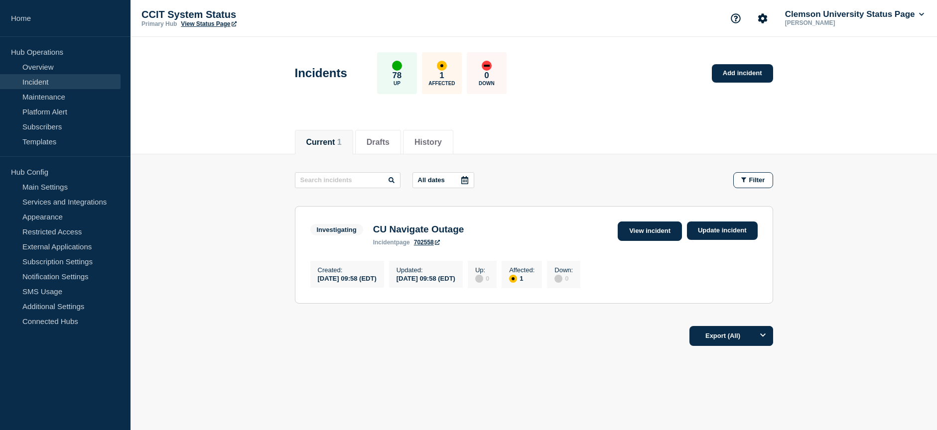
click at [653, 230] on link "View incident" at bounding box center [650, 231] width 64 height 19
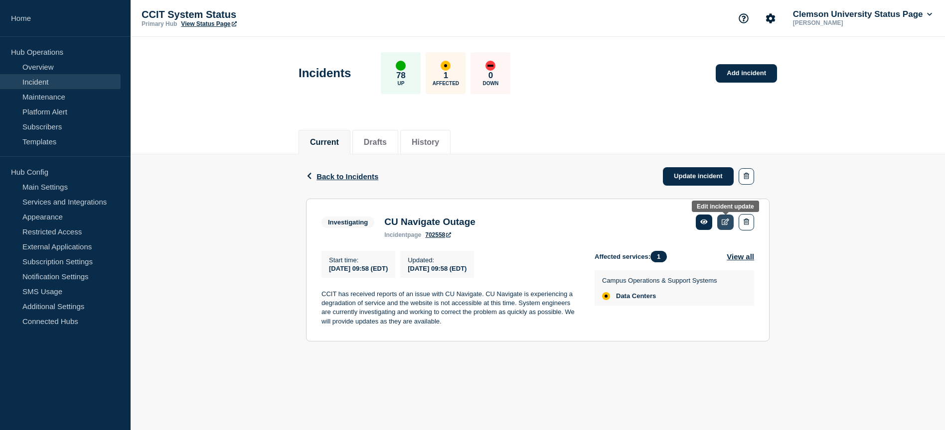
click at [726, 223] on icon at bounding box center [724, 222] width 7 height 6
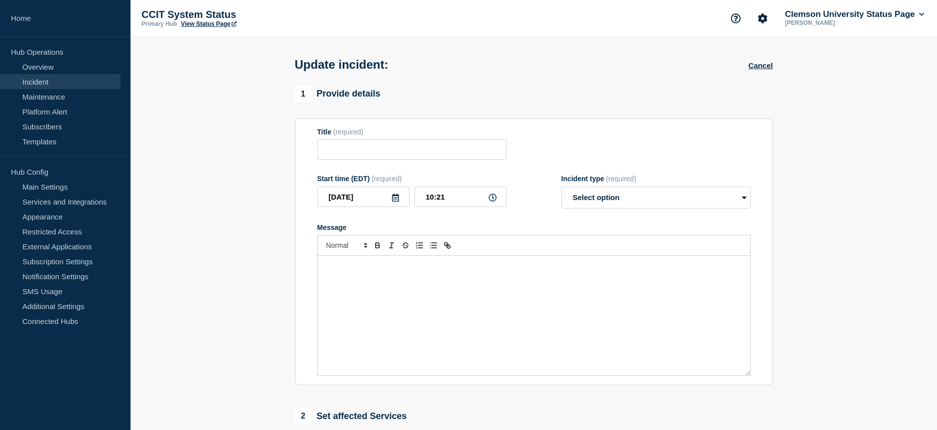
type input "CU Navigate Outage"
type input "09:58"
select select "investigating"
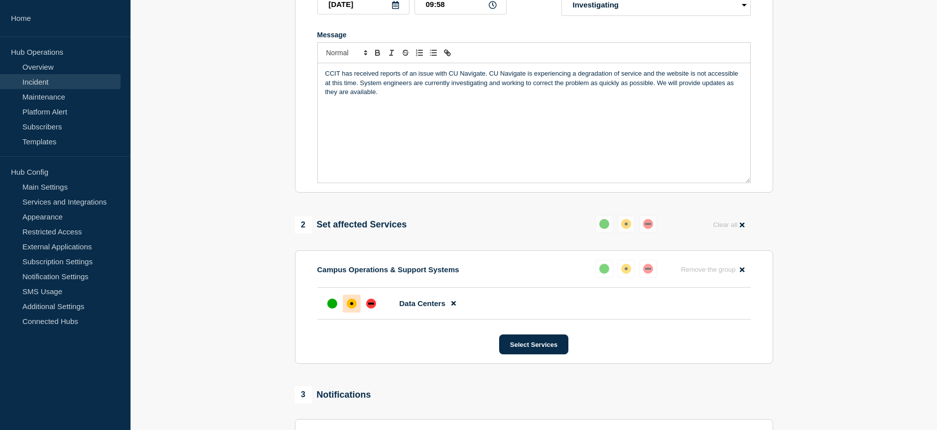
scroll to position [199, 0]
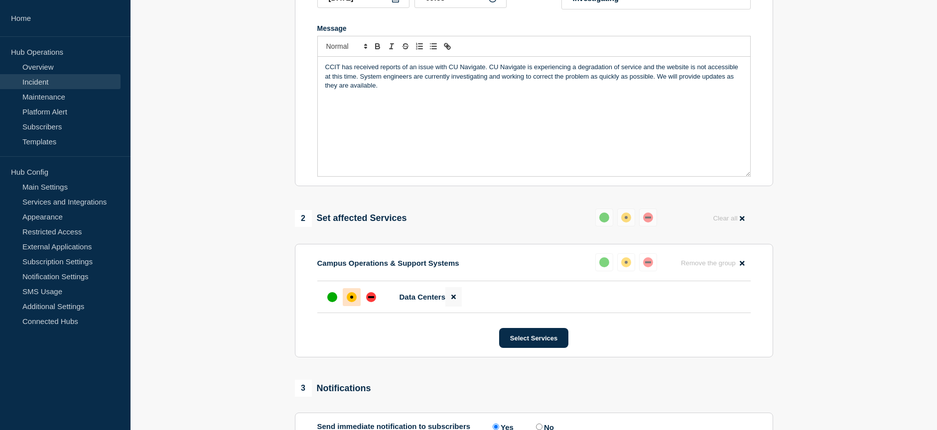
click at [451, 298] on icon at bounding box center [453, 297] width 4 height 6
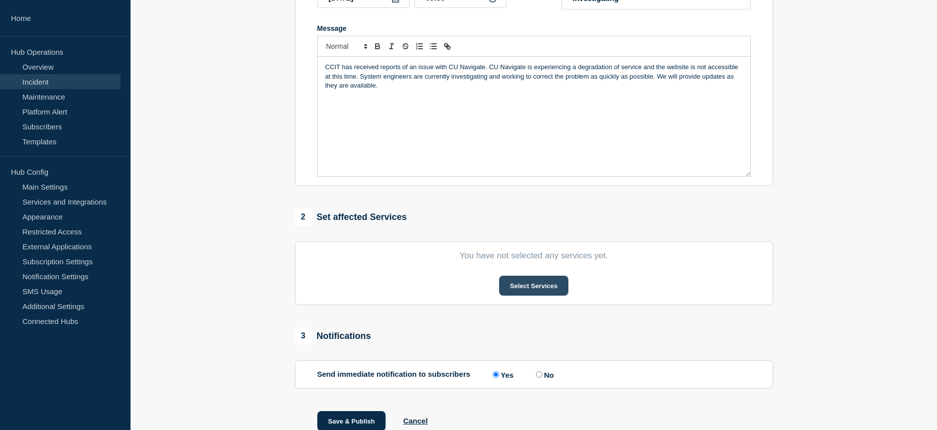
click at [536, 290] on button "Select Services" at bounding box center [533, 286] width 69 height 20
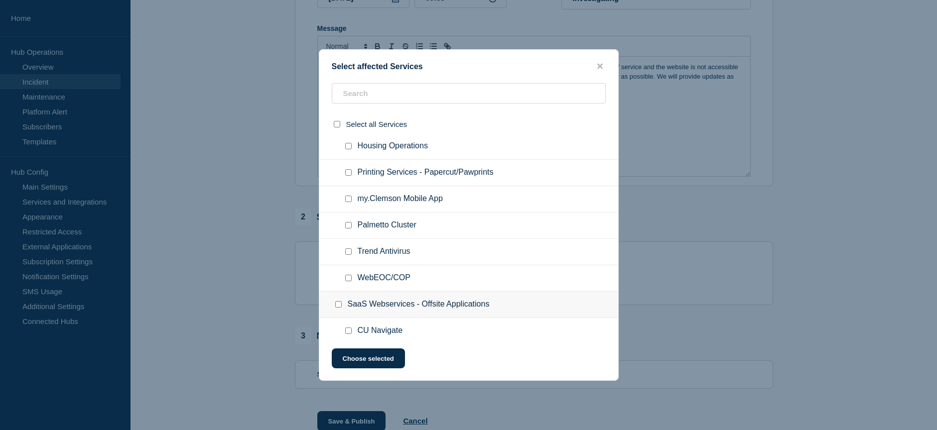
scroll to position [1545, 0]
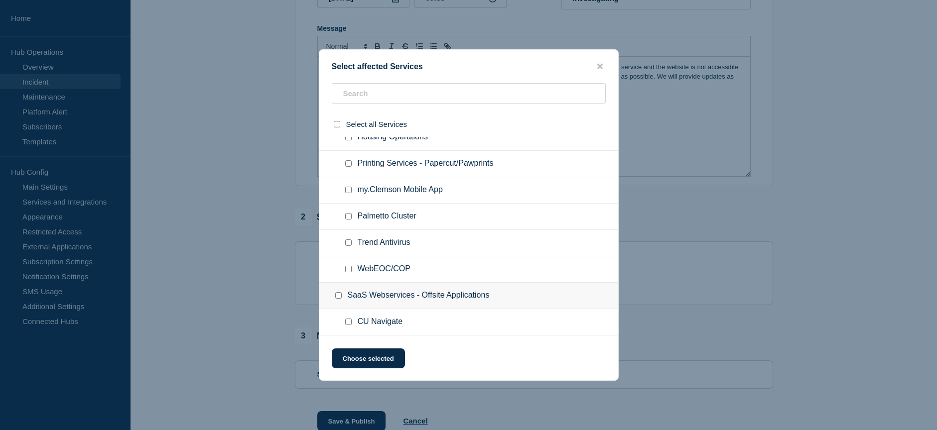
click at [351, 321] on input "CU Navigate checkbox" at bounding box center [348, 322] width 6 height 6
checkbox input "true"
click at [374, 358] on button "Choose selected" at bounding box center [368, 359] width 73 height 20
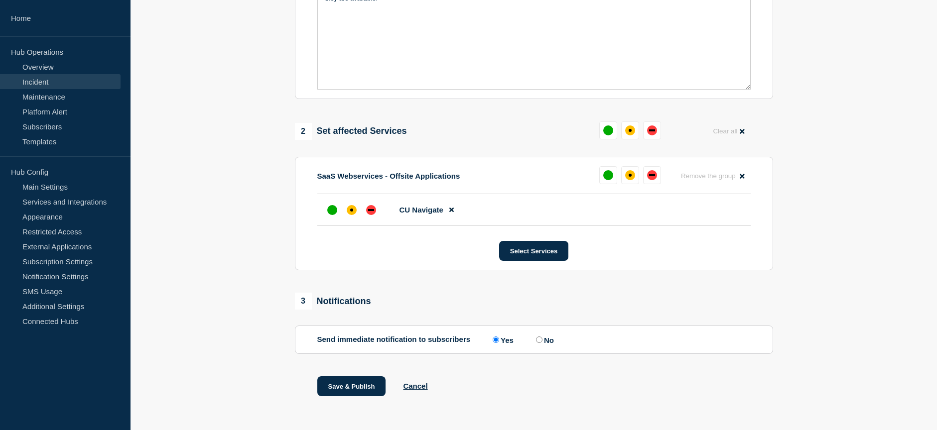
scroll to position [295, 0]
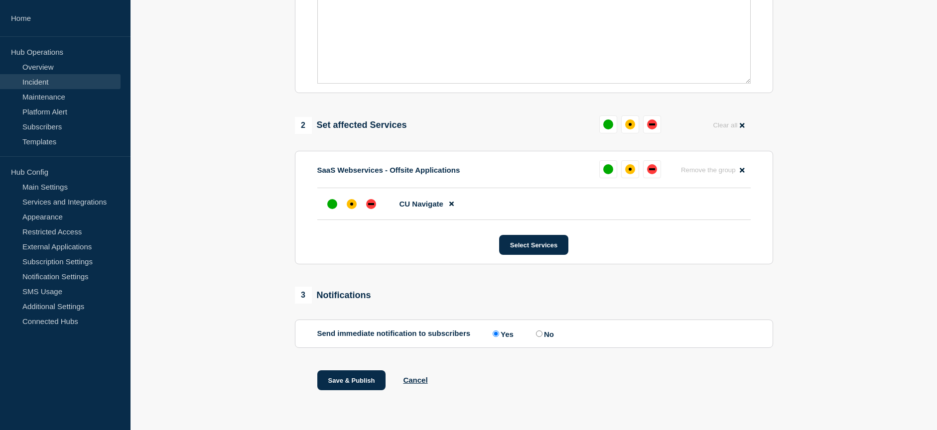
click at [542, 336] on input "No" at bounding box center [539, 334] width 6 height 6
radio input "true"
radio input "false"
click at [349, 382] on button "Save & Publish" at bounding box center [351, 381] width 69 height 20
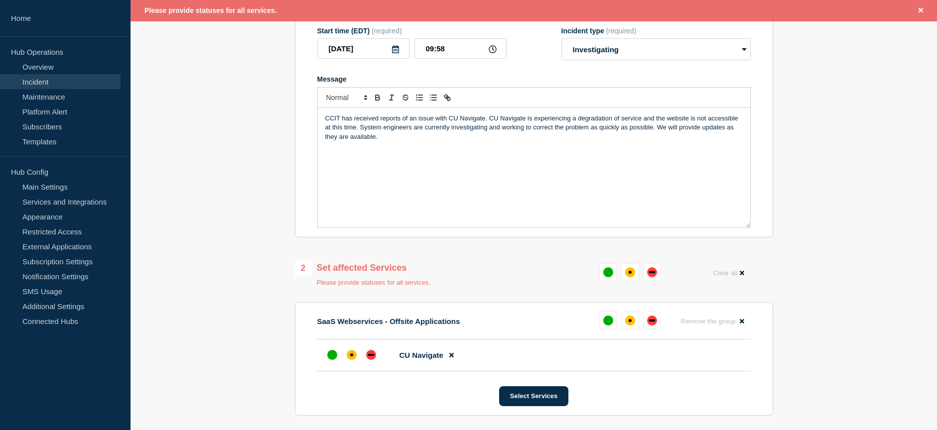
scroll to position [117, 0]
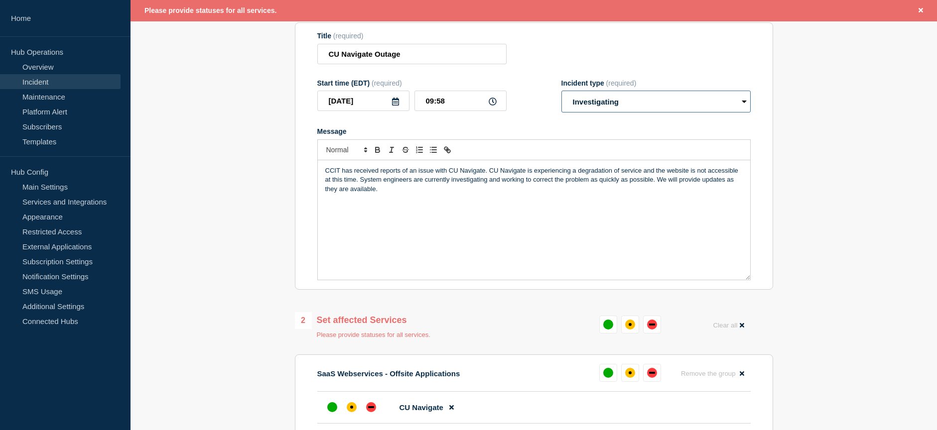
click at [680, 109] on select "Select option Investigating Identified Monitoring Resolved" at bounding box center [656, 102] width 189 height 22
click at [562, 93] on select "Select option Investigating Identified Monitoring Resolved" at bounding box center [656, 102] width 189 height 22
click at [376, 410] on div at bounding box center [371, 408] width 18 height 18
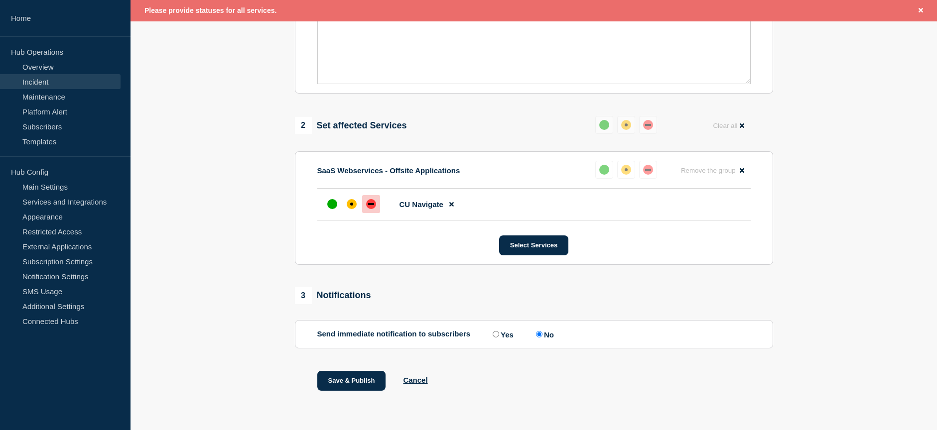
scroll to position [316, 0]
click at [361, 382] on button "Save & Publish" at bounding box center [351, 381] width 69 height 20
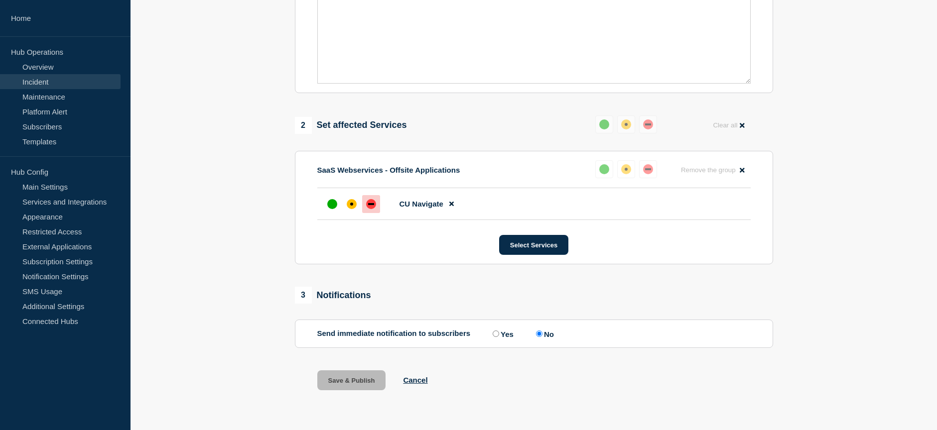
scroll to position [295, 0]
